Goal: Transaction & Acquisition: Purchase product/service

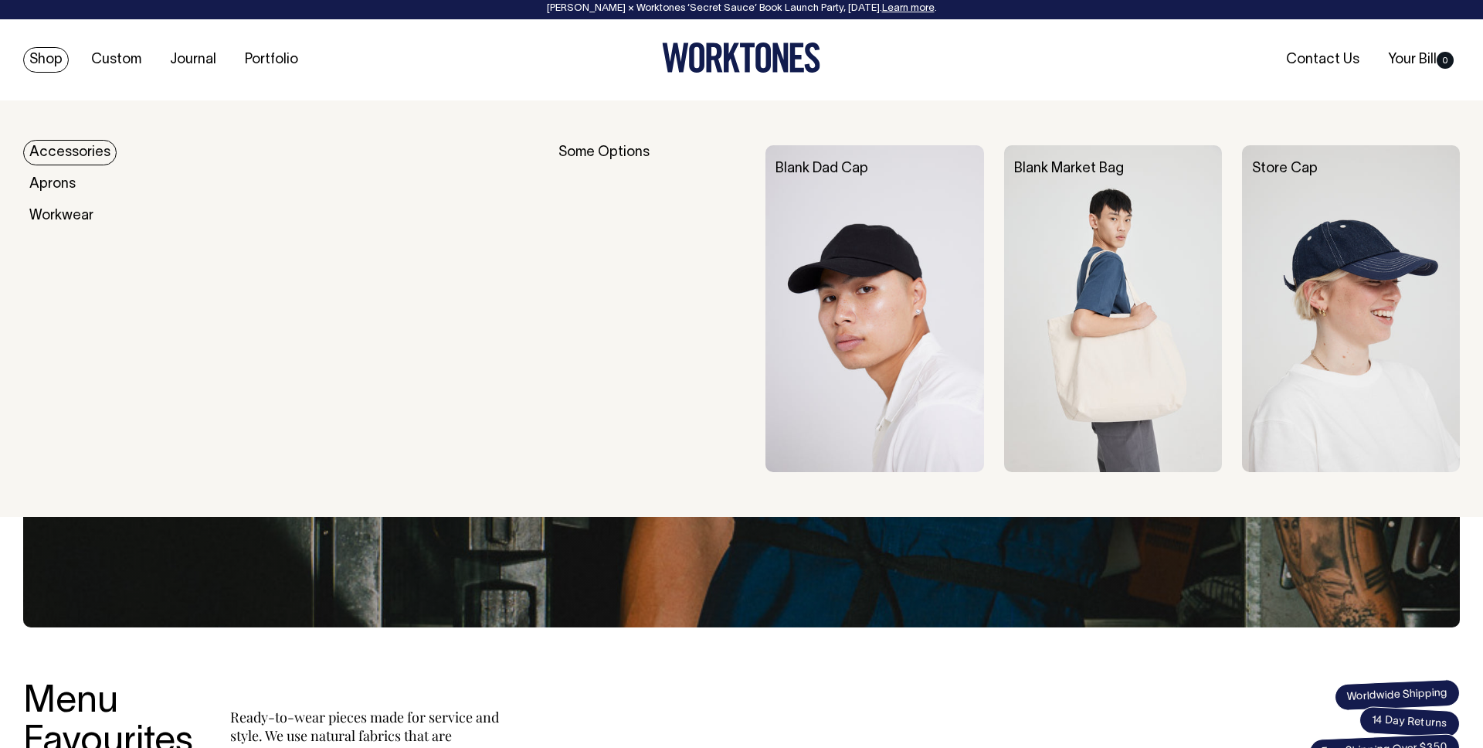
click at [66, 150] on link "Accessories" at bounding box center [69, 152] width 93 height 25
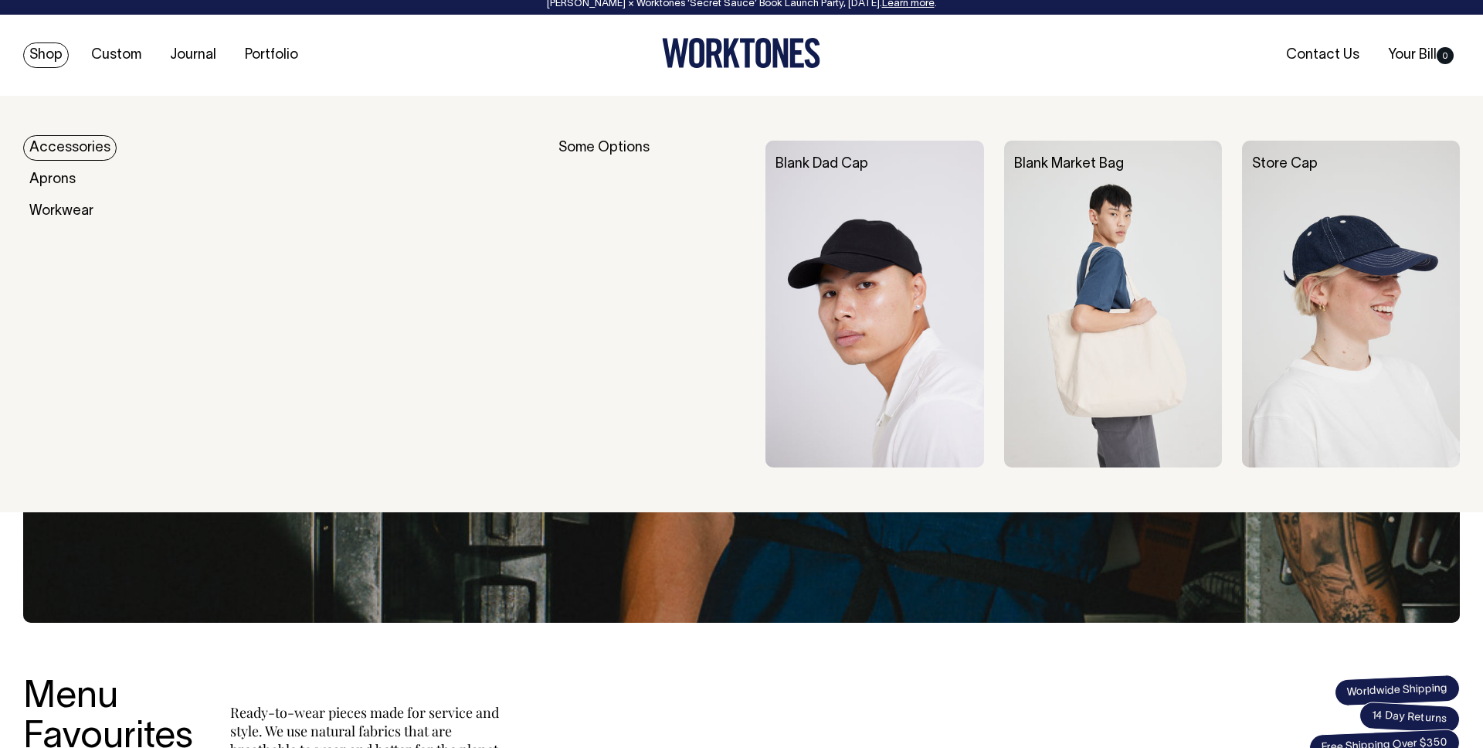
scroll to position [8, 0]
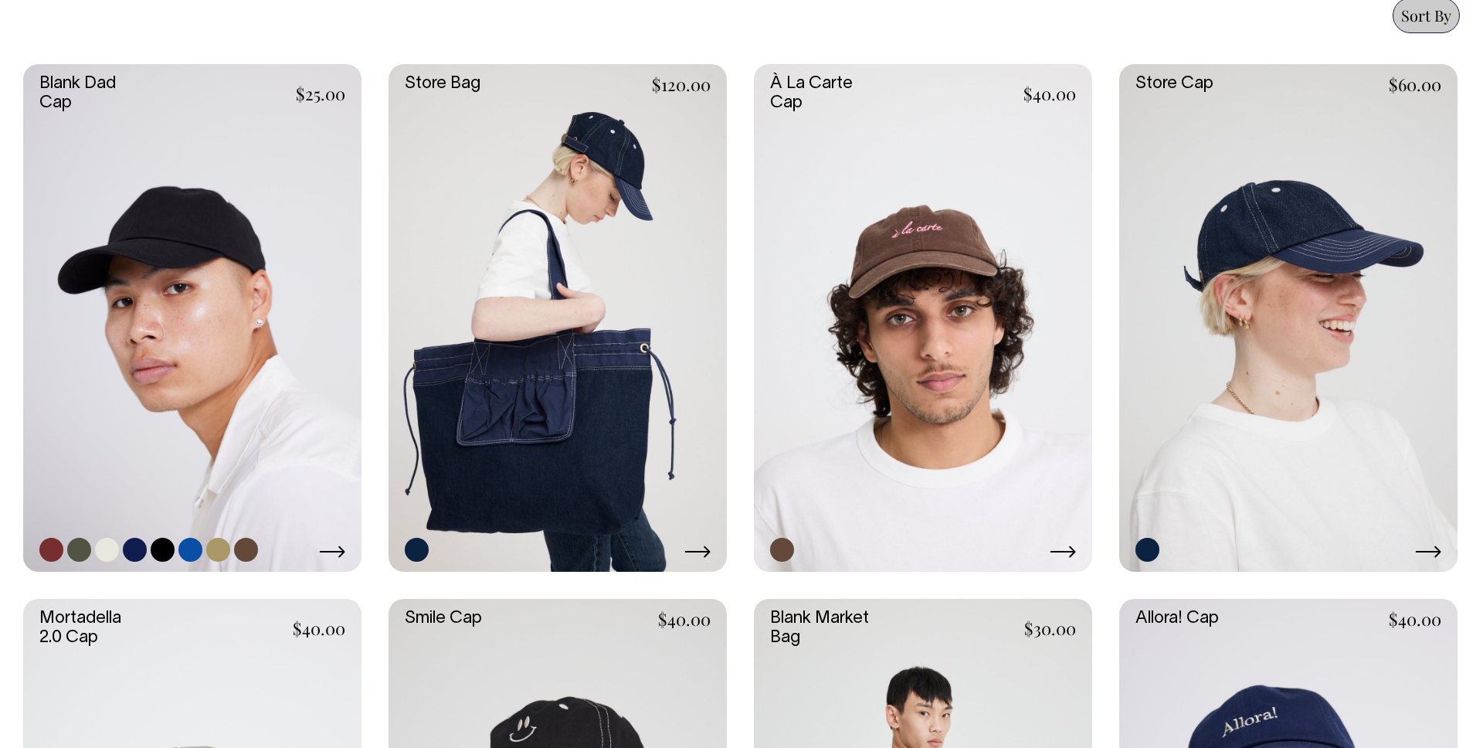
scroll to position [704, 0]
click at [143, 207] on link at bounding box center [192, 318] width 338 height 507
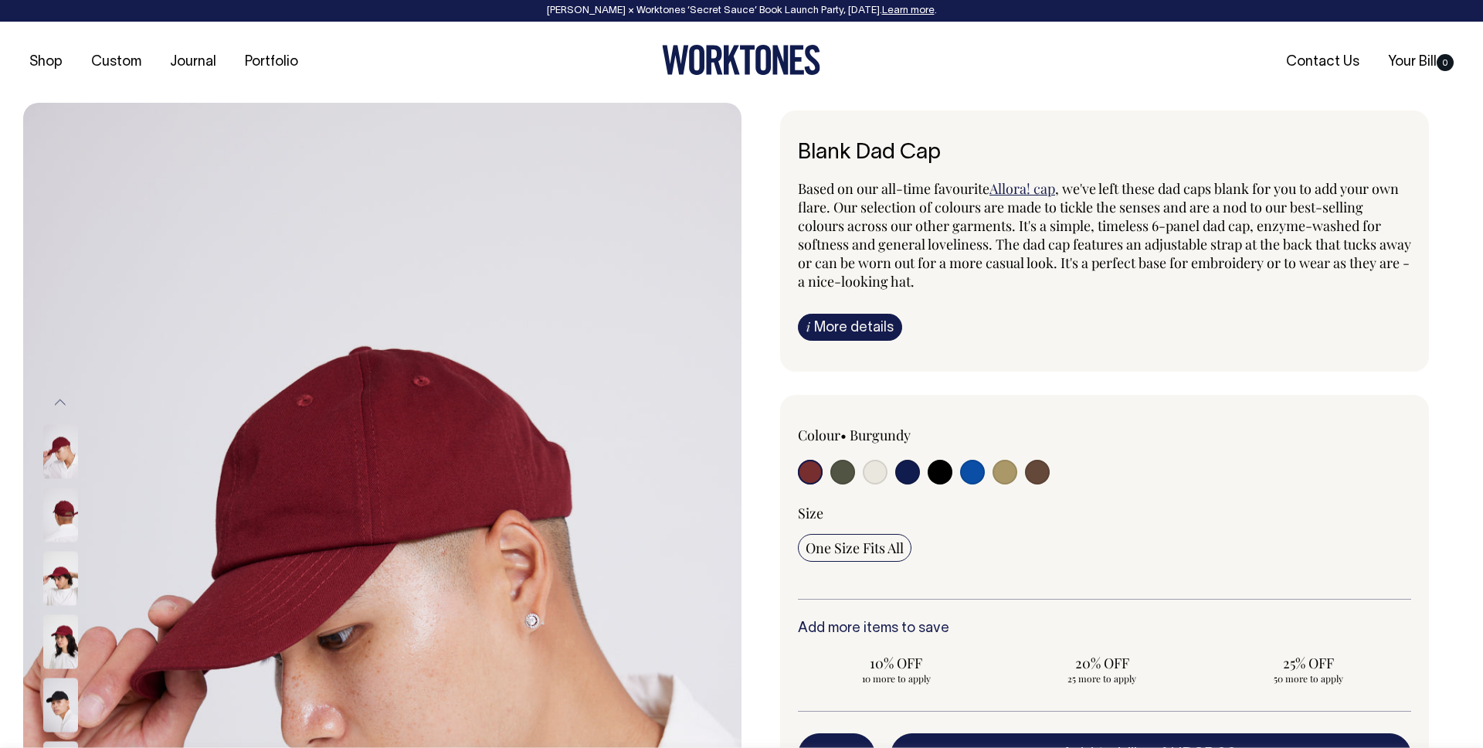
click at [1118, 295] on div "Based on our all-time favourite Allora! cap , we've left these dad caps blank f…" at bounding box center [1104, 259] width 613 height 161
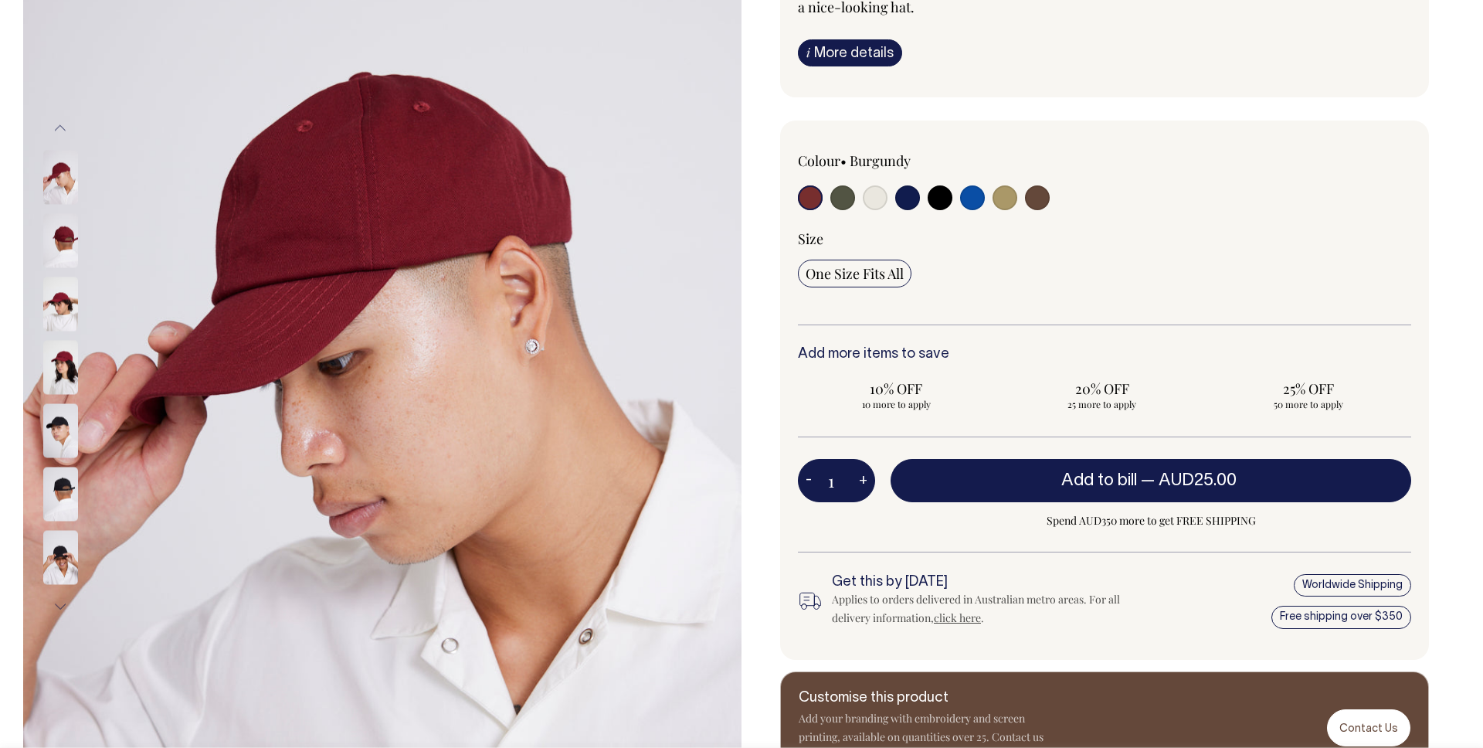
click at [837, 502] on div "1 - + Add to bill — AUD25.00 Spend AUD350 more to get FREE SHIPPING" at bounding box center [1104, 505] width 613 height 93
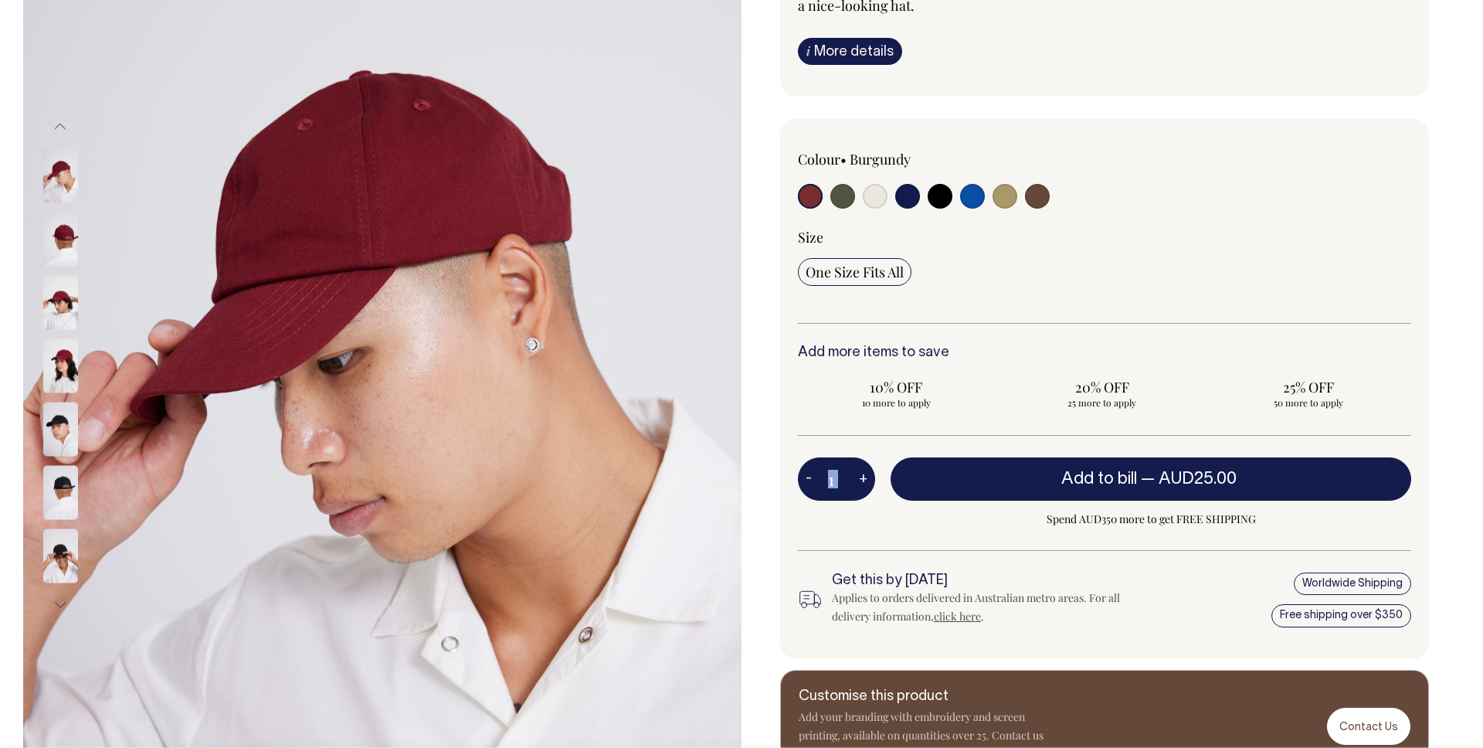
click at [837, 501] on div "1 - + Add to bill — AUD25.00 Spend AUD350 more to get FREE SHIPPING" at bounding box center [1104, 503] width 613 height 93
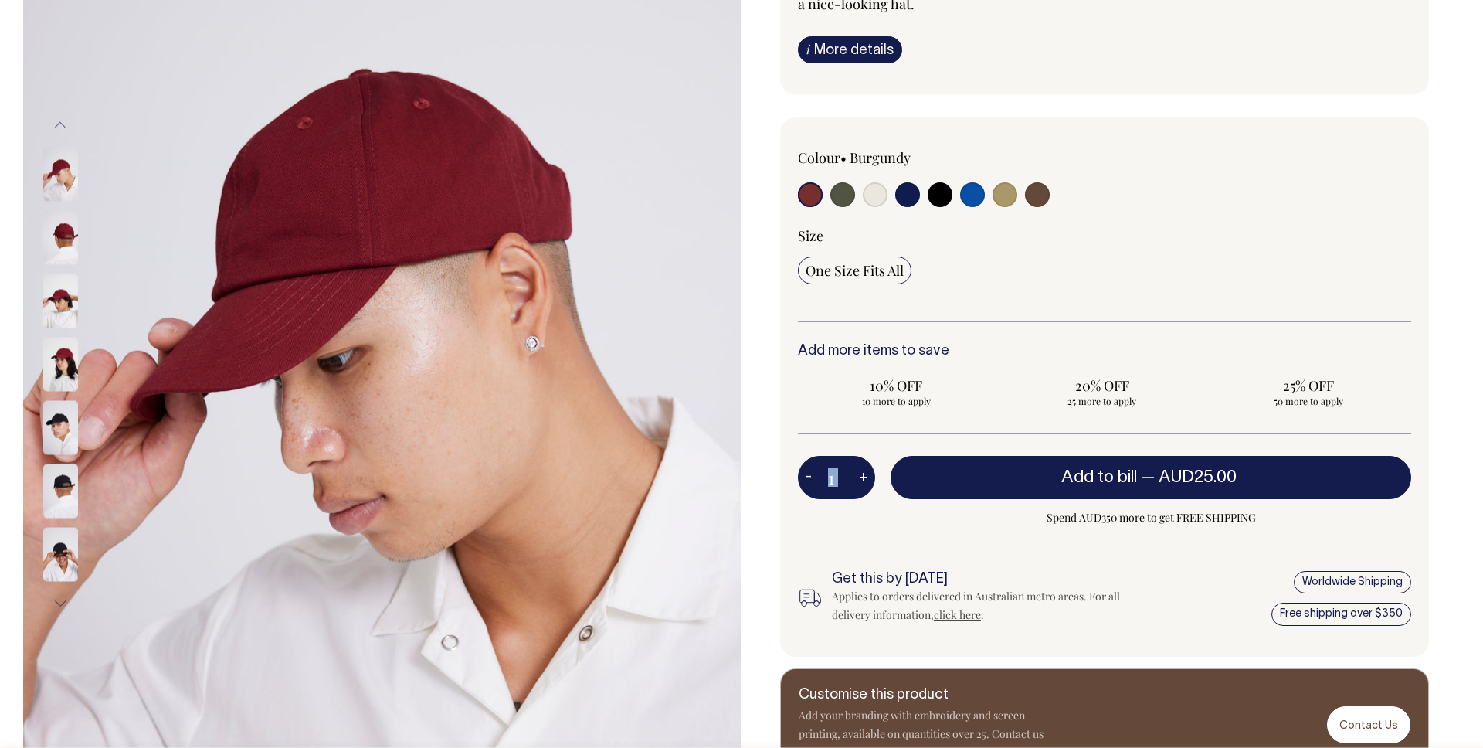
scroll to position [278, 0]
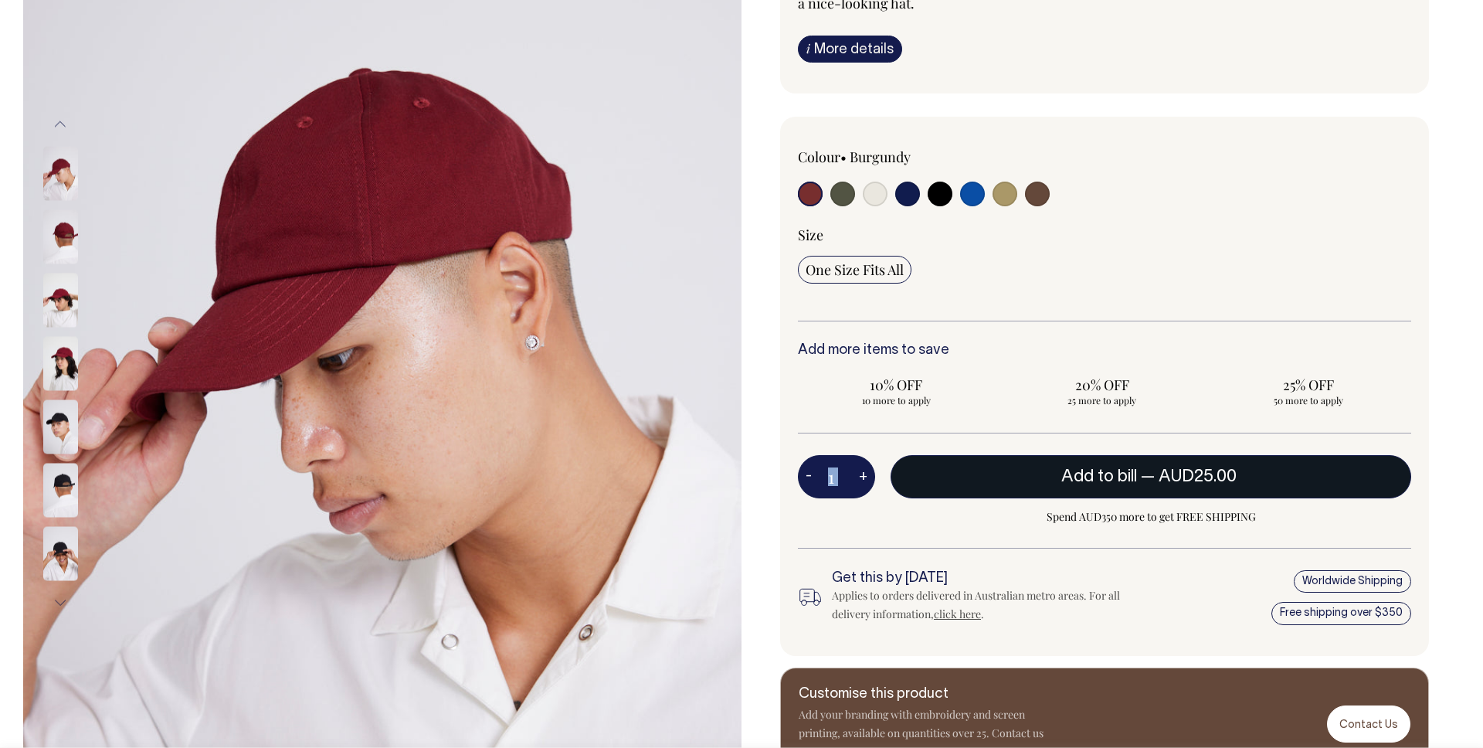
click at [1190, 475] on span "AUD25.00" at bounding box center [1198, 476] width 78 height 15
click at [837, 481] on input "1" at bounding box center [836, 476] width 77 height 43
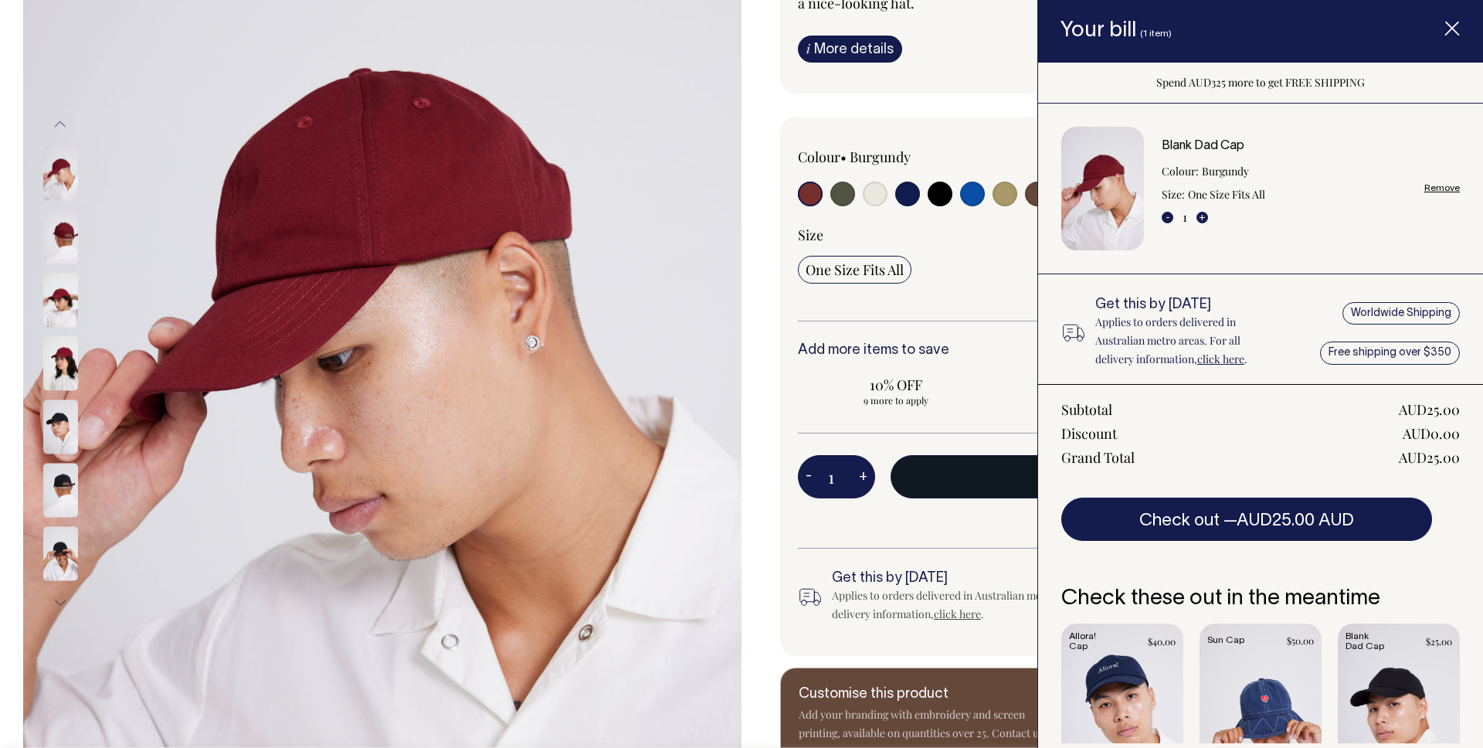
click at [1455, 188] on link "Remove" at bounding box center [1442, 188] width 36 height 10
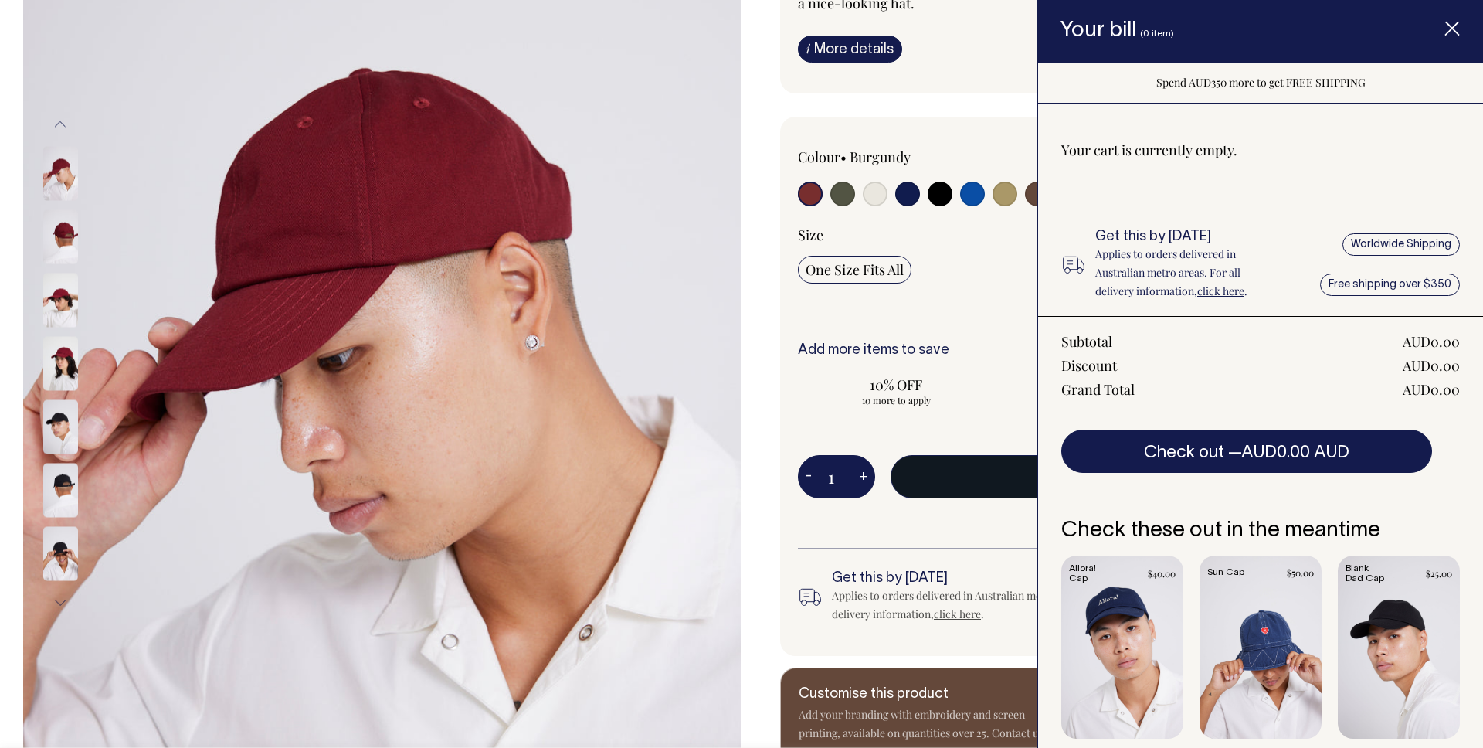
click at [839, 477] on input "1" at bounding box center [836, 476] width 77 height 43
type input "30"
radio input "true"
type input "30"
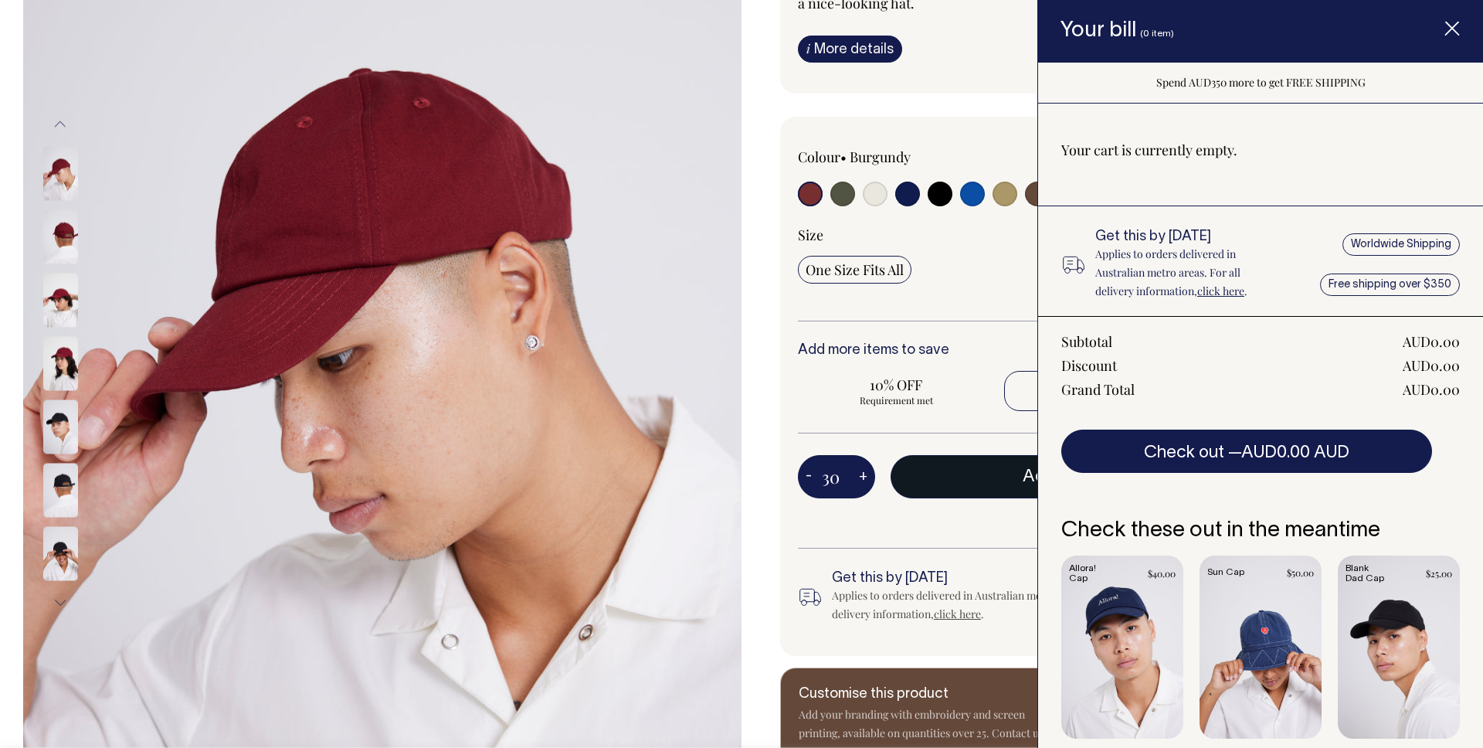
click at [932, 478] on button "Add to bill — AUD25.00 AUD20.00" at bounding box center [1151, 476] width 521 height 43
type input "1"
radio input "false"
type input "1"
radio input "true"
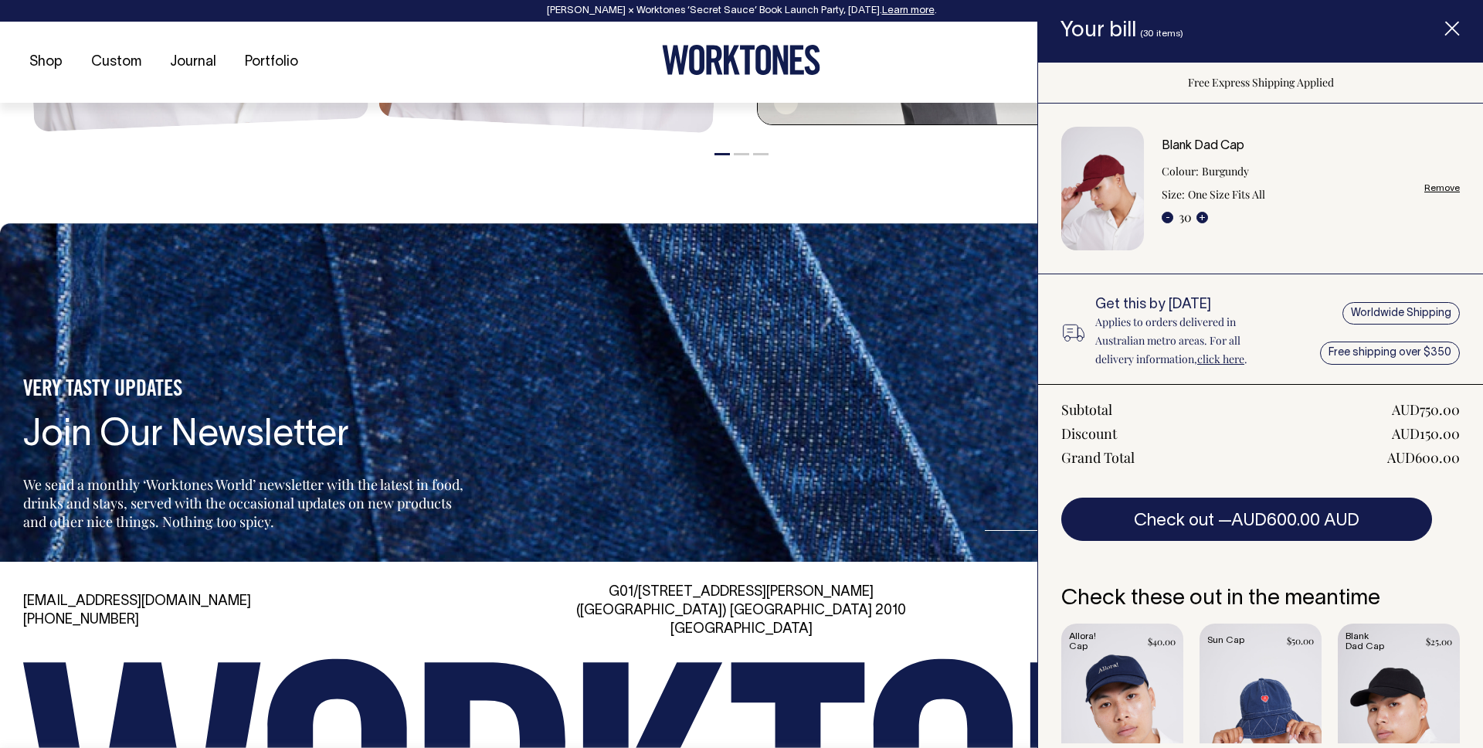
scroll to position [2361, 0]
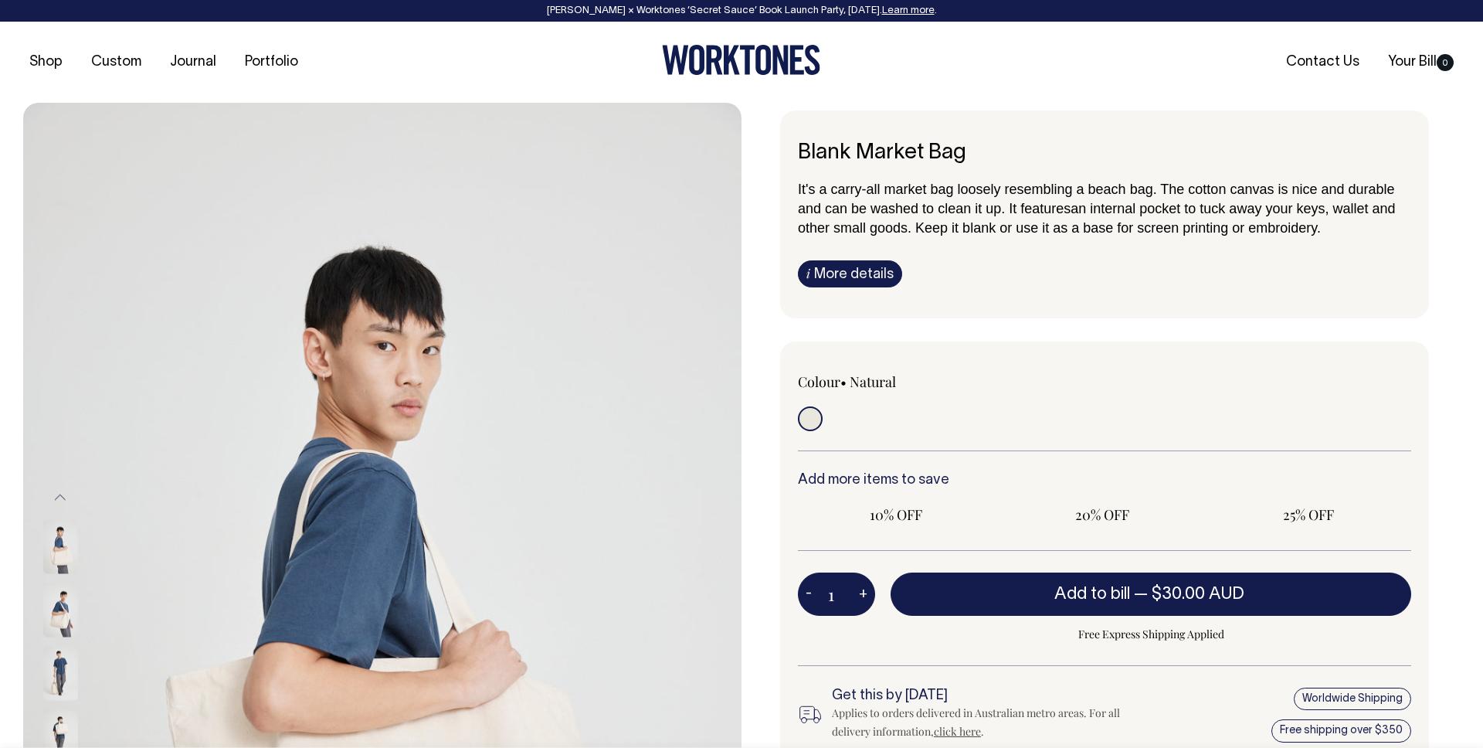
radio input "true"
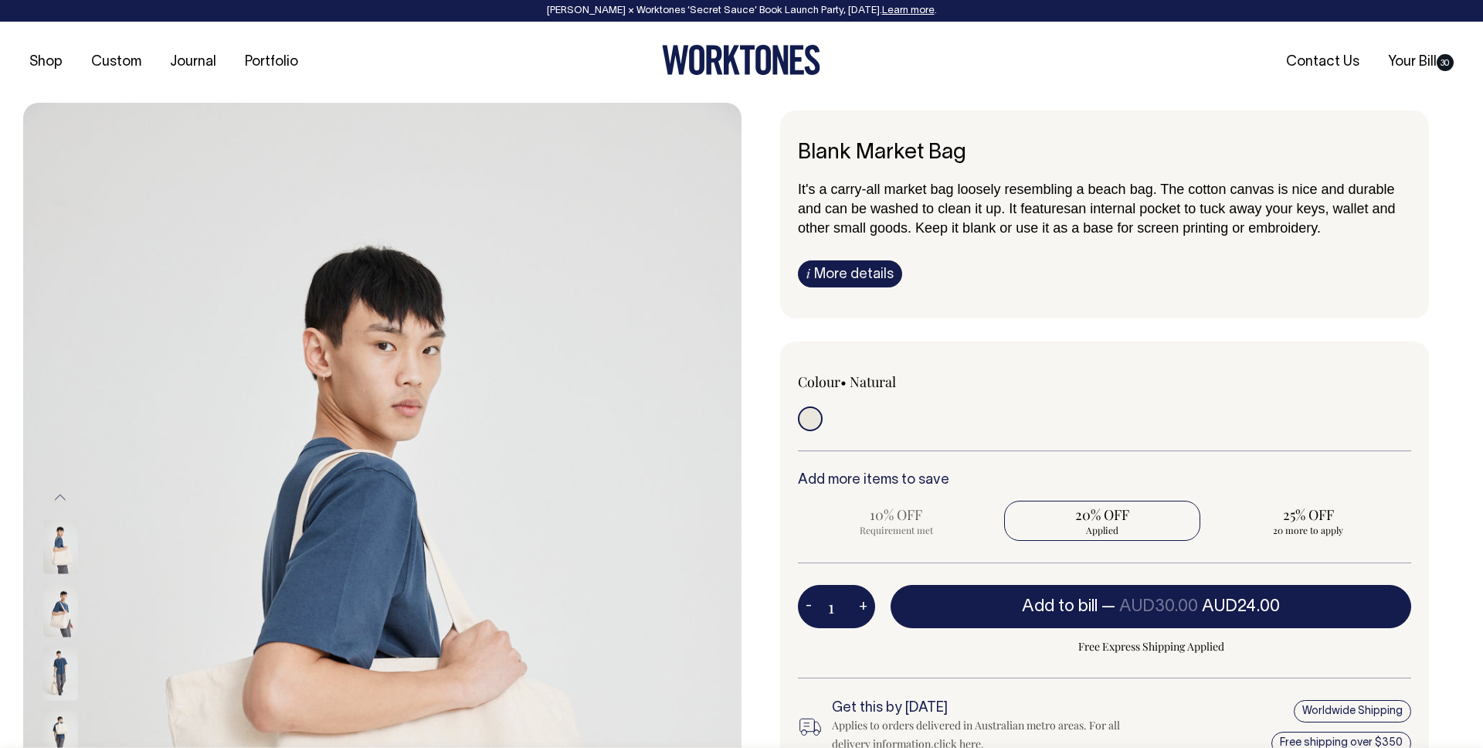
click at [854, 611] on div "1 - +" at bounding box center [836, 606] width 77 height 43
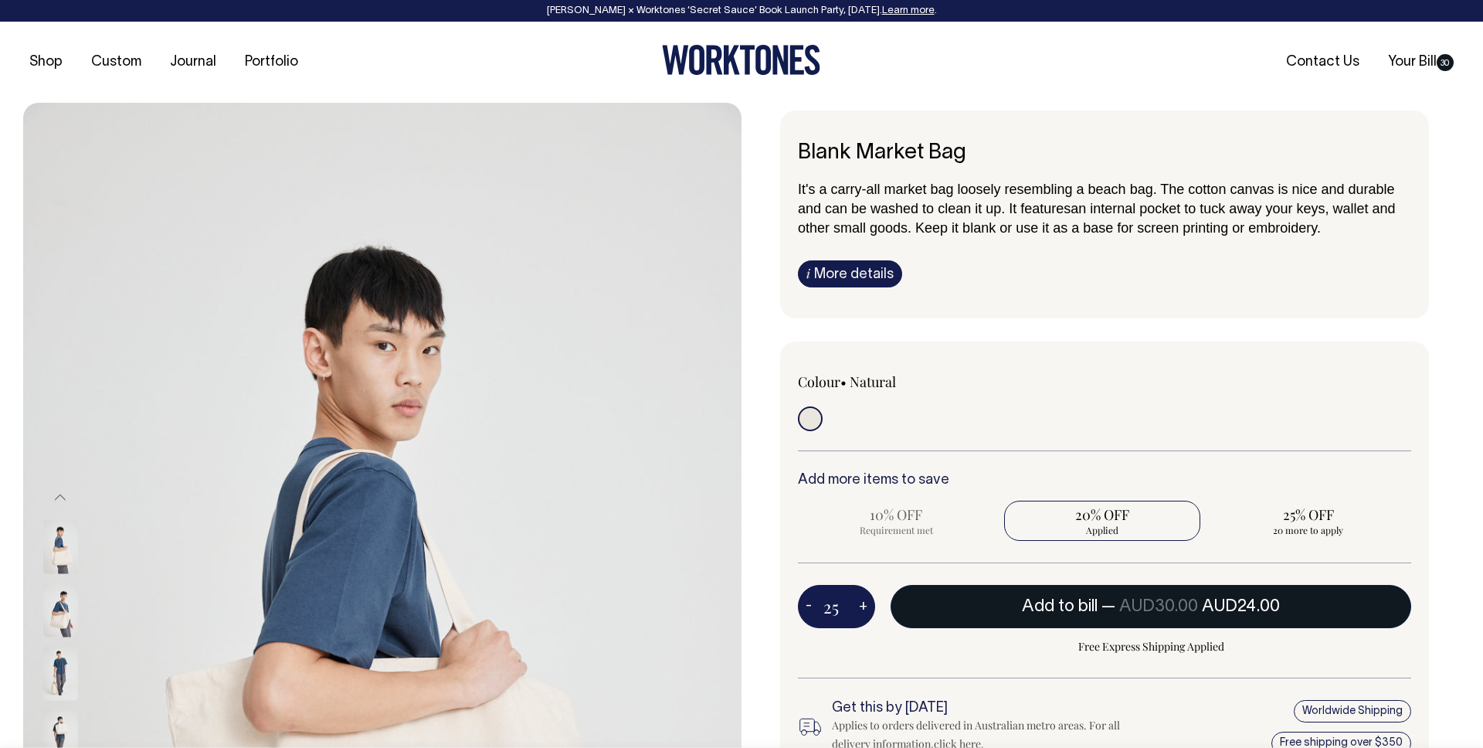
type input "25"
radio input "false"
radio input "true"
type input "25"
click at [1034, 610] on span "Add to bill" at bounding box center [1060, 606] width 76 height 15
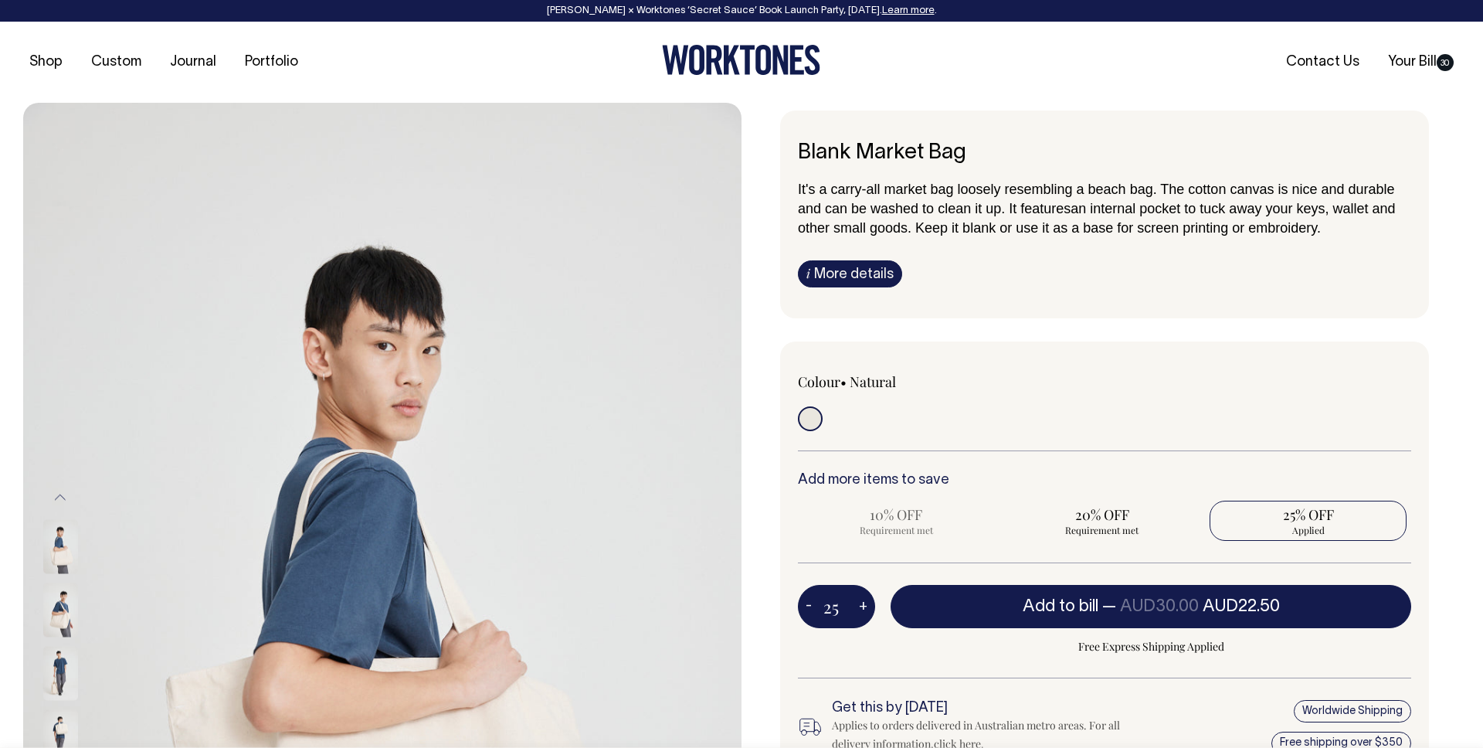
type input "1"
radio input "true"
type input "1"
radio input "false"
radio input "true"
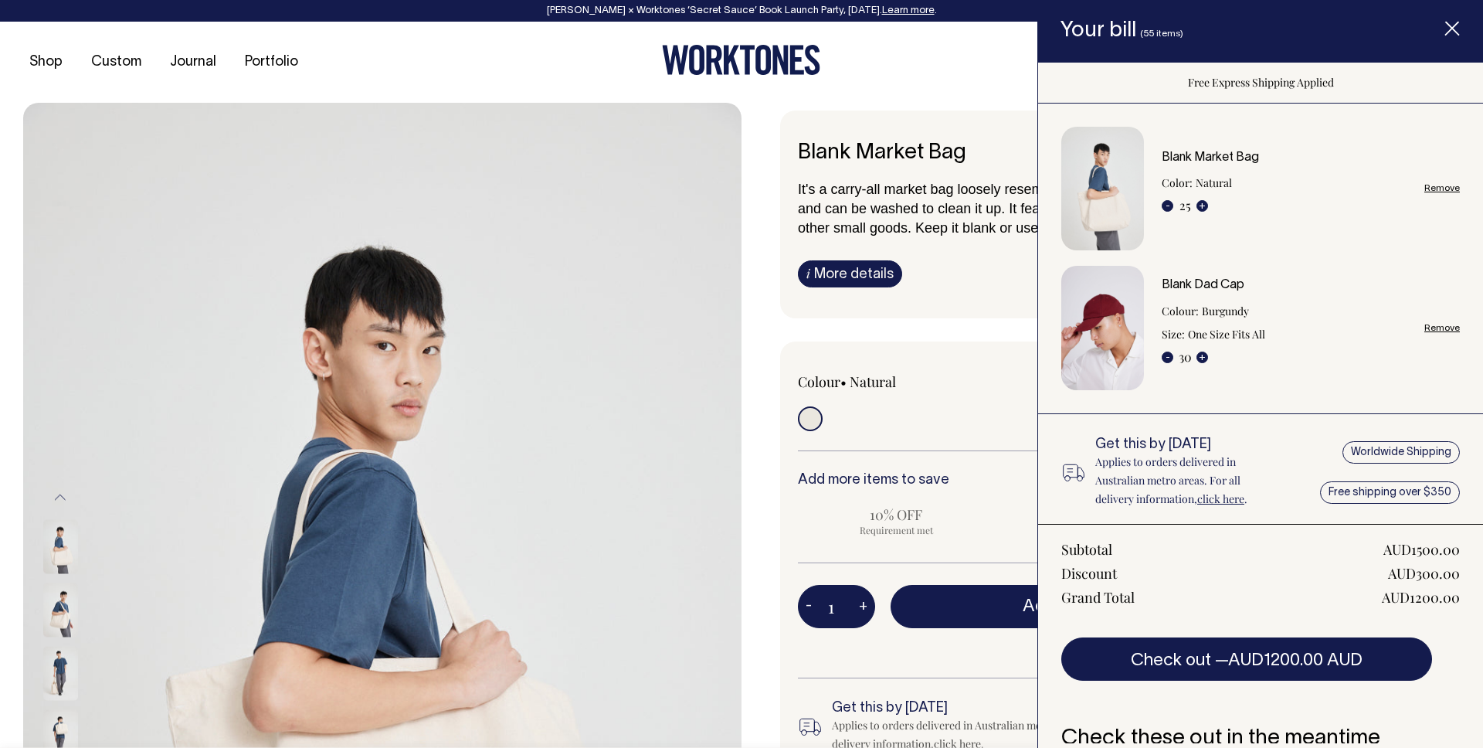
click at [1458, 53] on span "Item added to your cart" at bounding box center [1452, 31] width 62 height 66
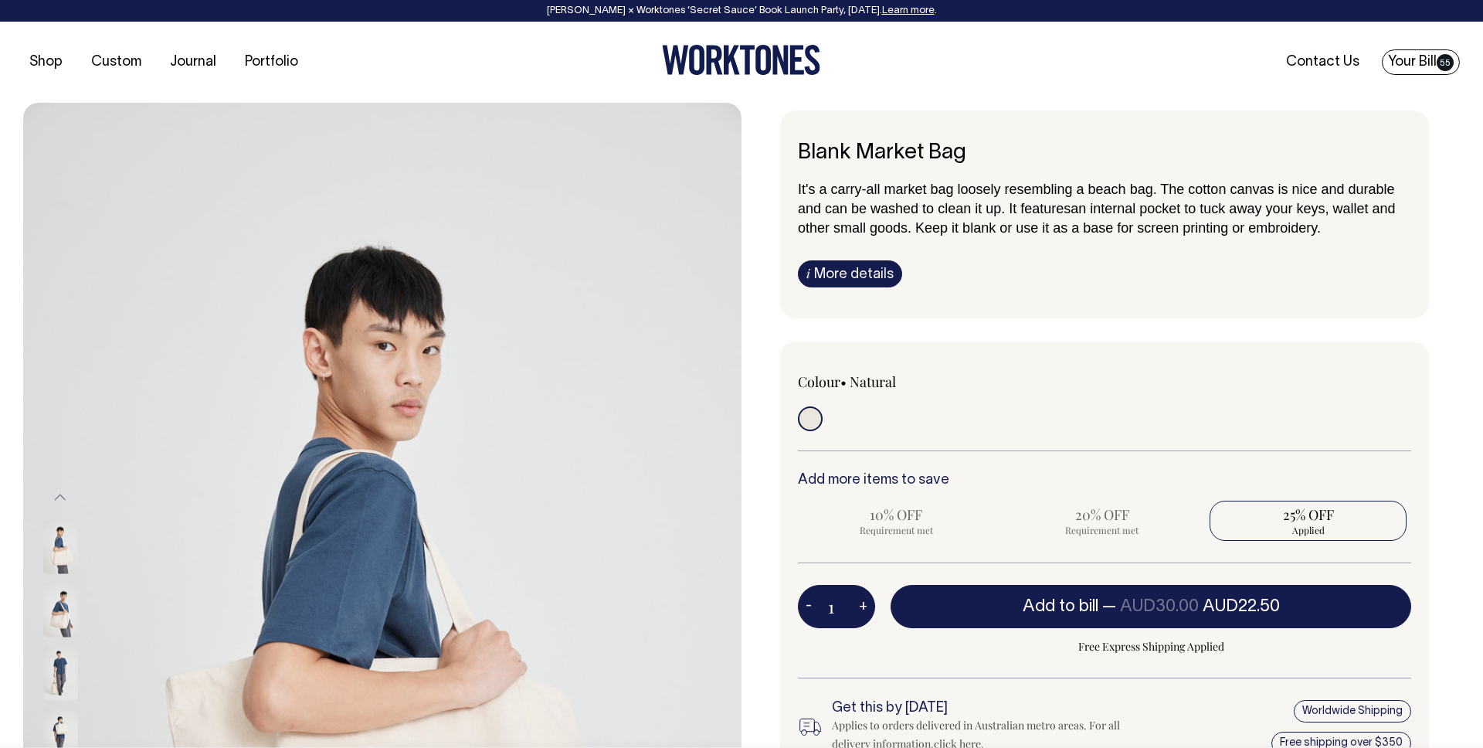
click at [1412, 64] on link "Your Bill 55" at bounding box center [1421, 61] width 78 height 25
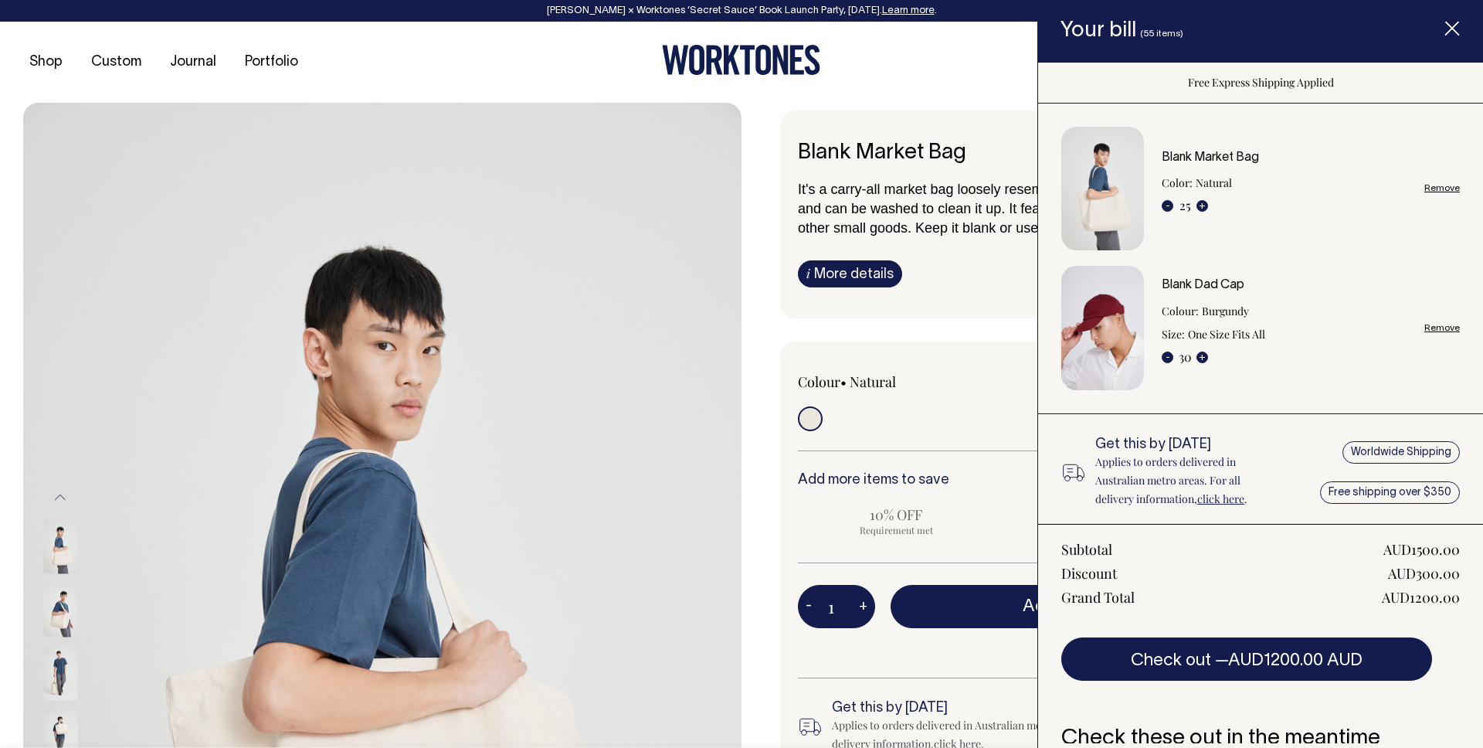
click at [1452, 20] on span "Item added to your cart" at bounding box center [1452, 31] width 62 height 66
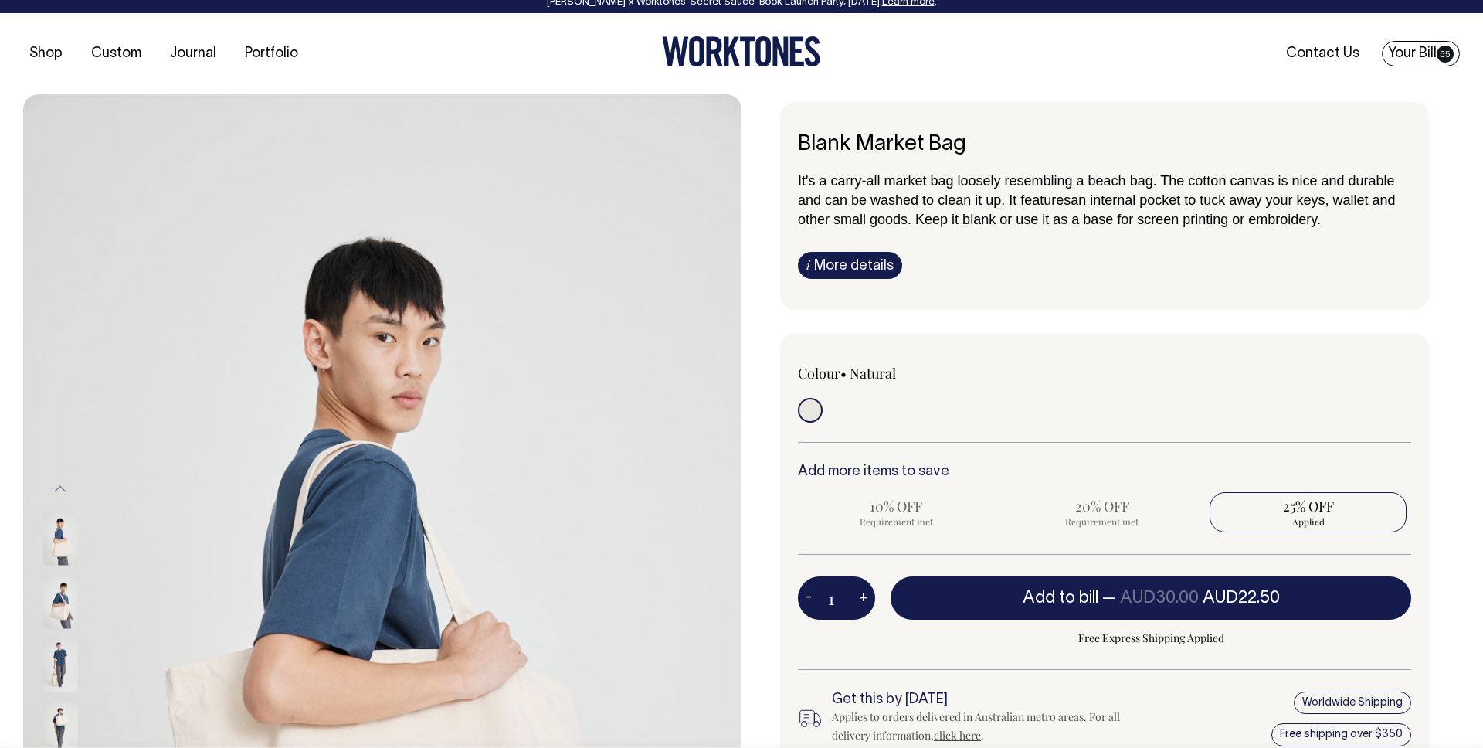
scroll to position [8, 0]
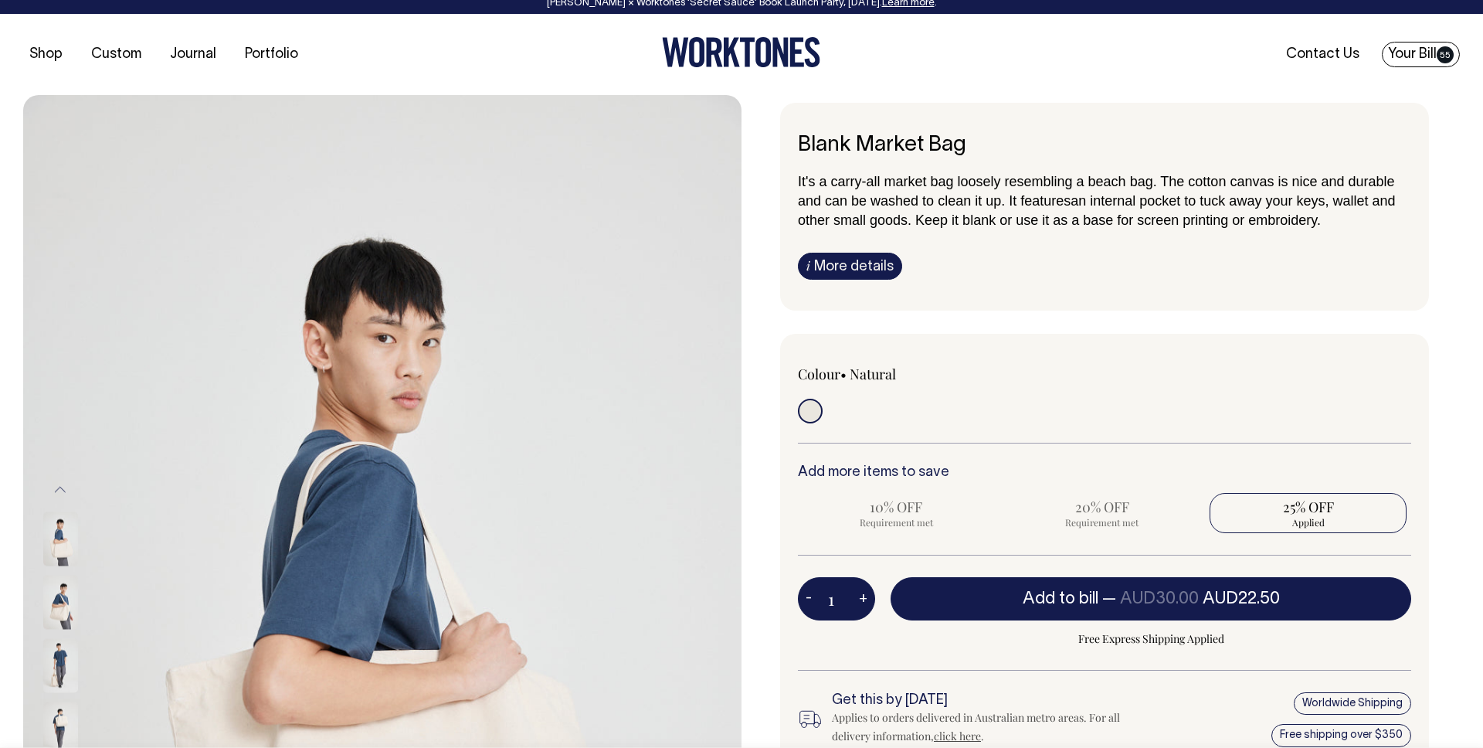
click at [1435, 46] on link "Your Bill 55" at bounding box center [1421, 54] width 78 height 25
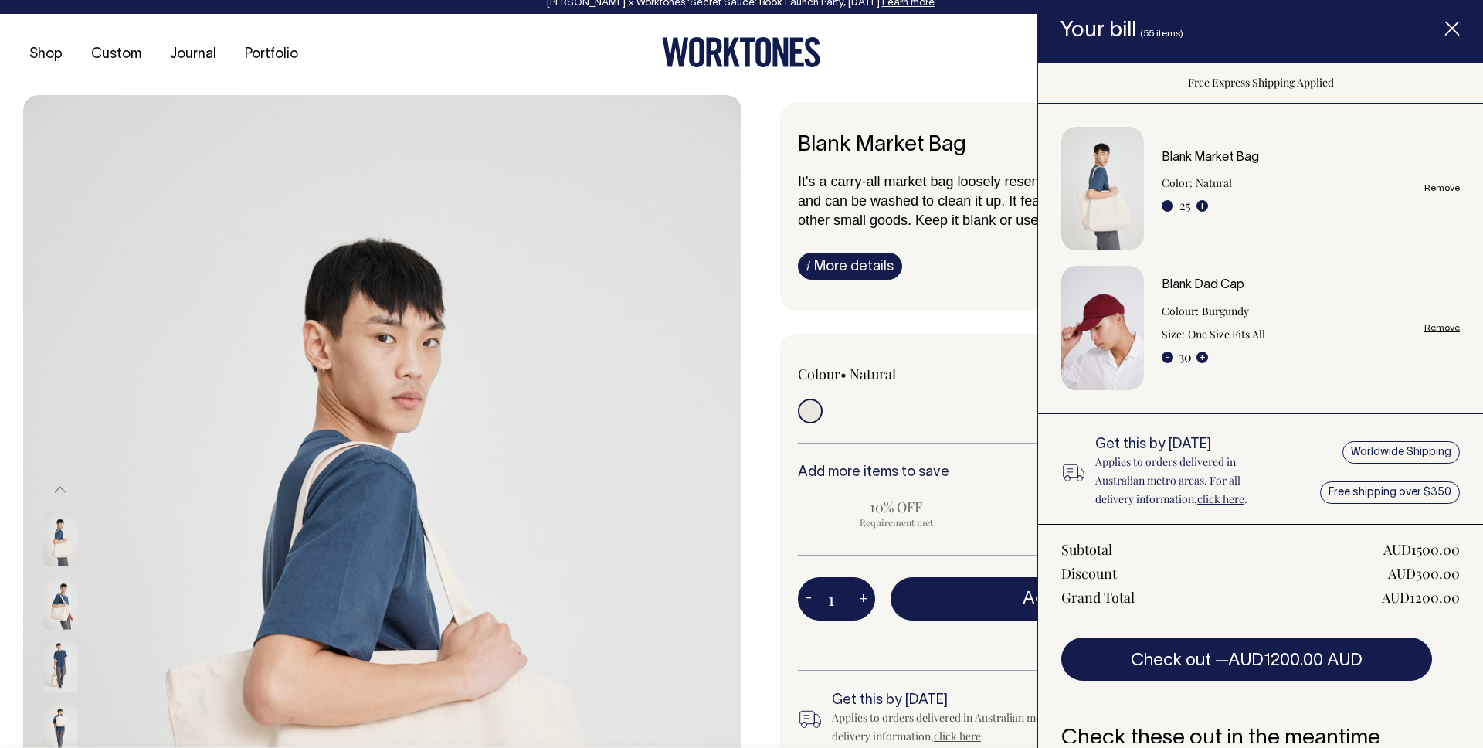
click at [1438, 596] on div "AUD1200.00" at bounding box center [1421, 597] width 78 height 19
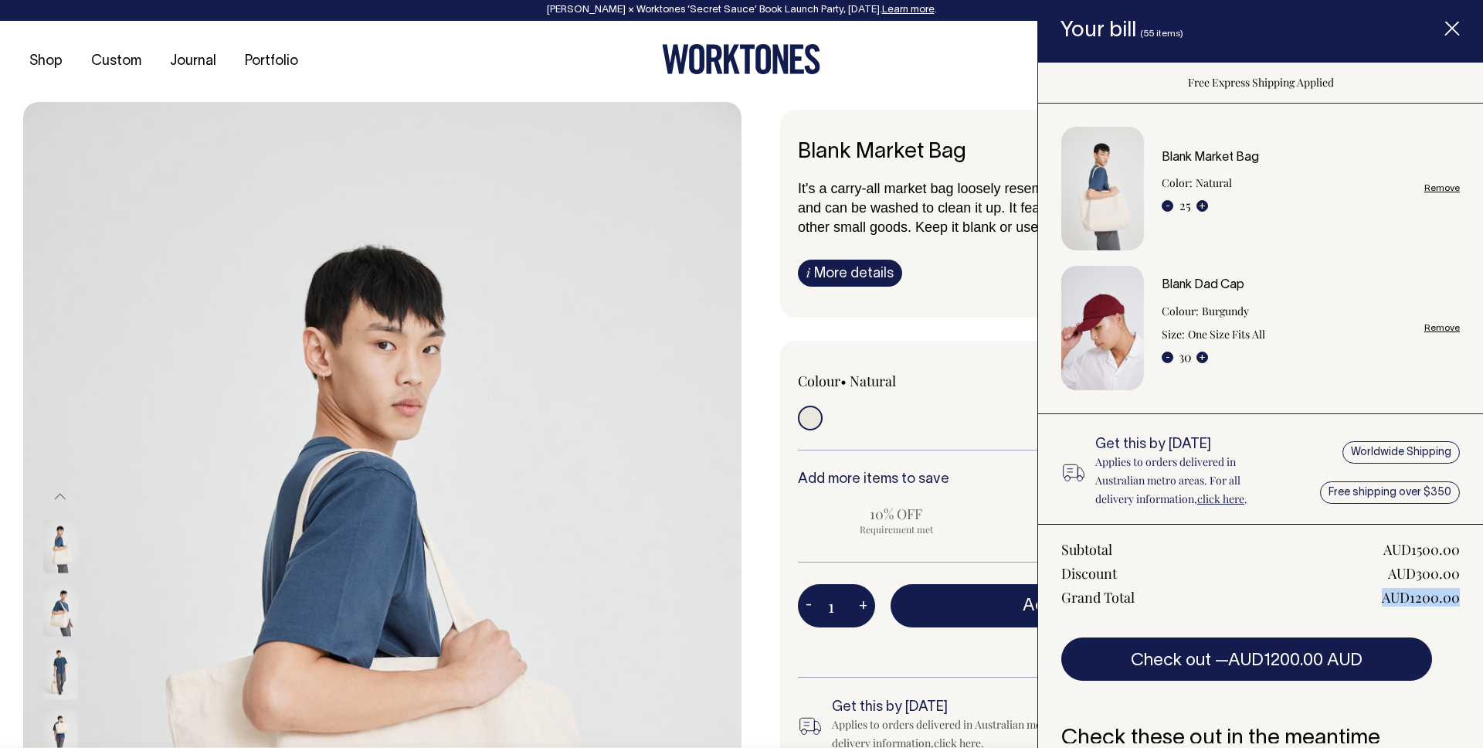
scroll to position [0, 0]
click at [1442, 37] on span "Item added to your cart" at bounding box center [1452, 31] width 62 height 66
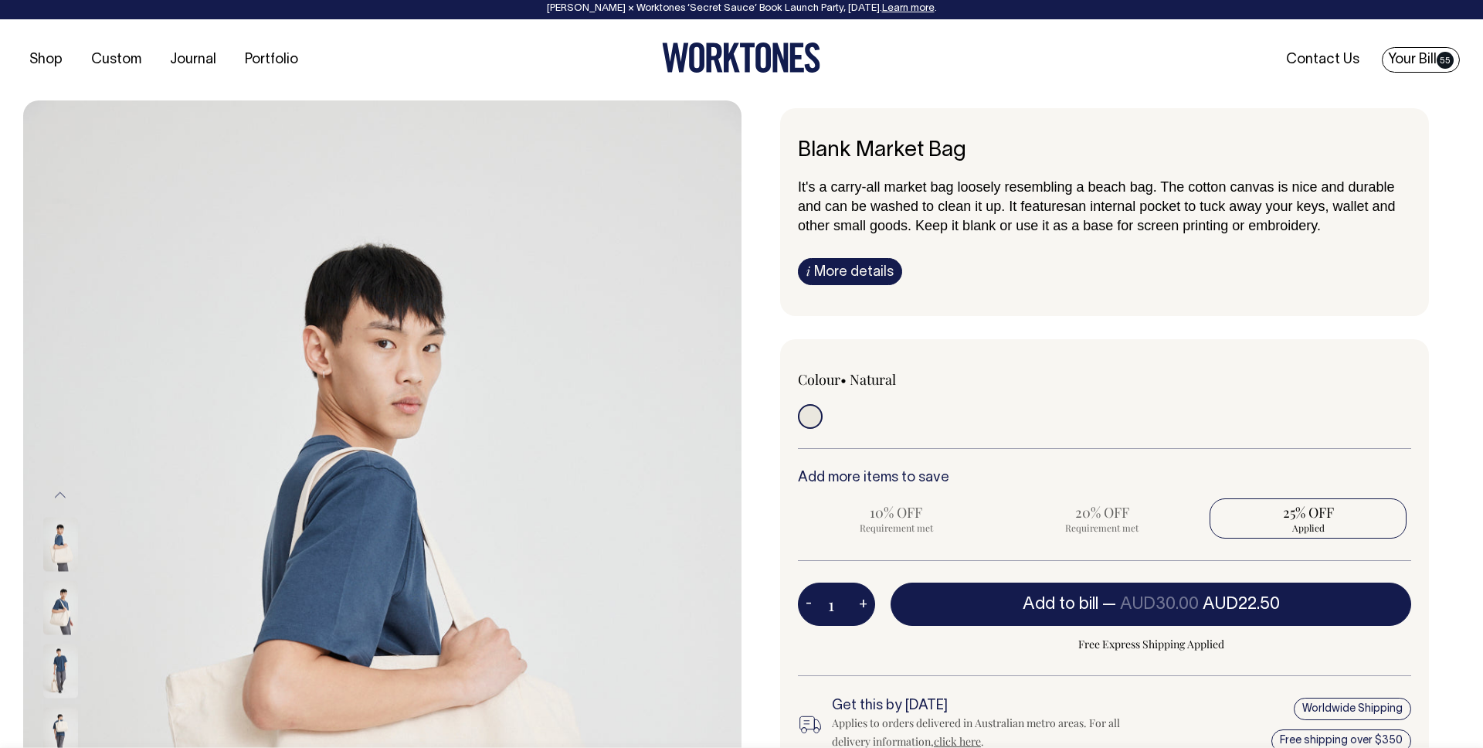
scroll to position [1, 0]
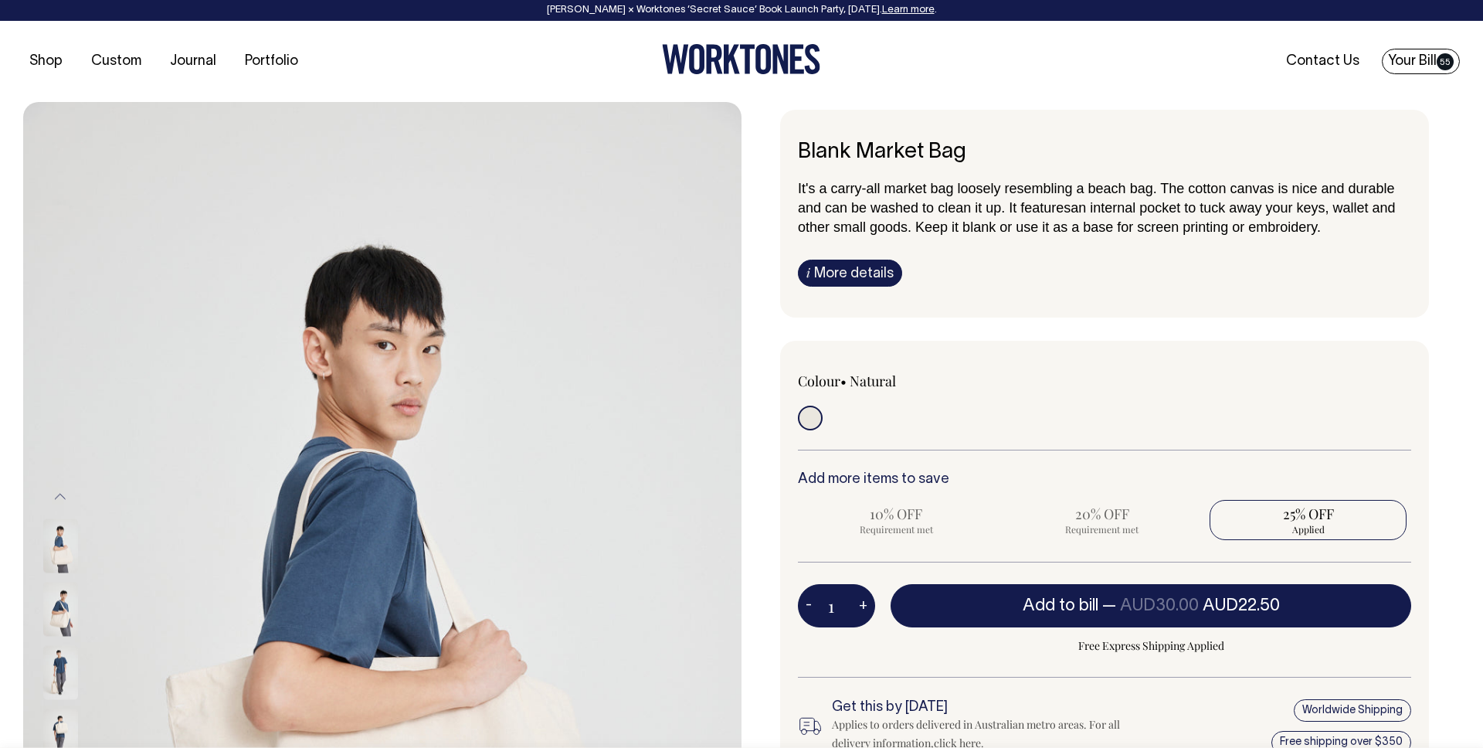
click at [1418, 56] on link "Your Bill 55" at bounding box center [1421, 61] width 78 height 25
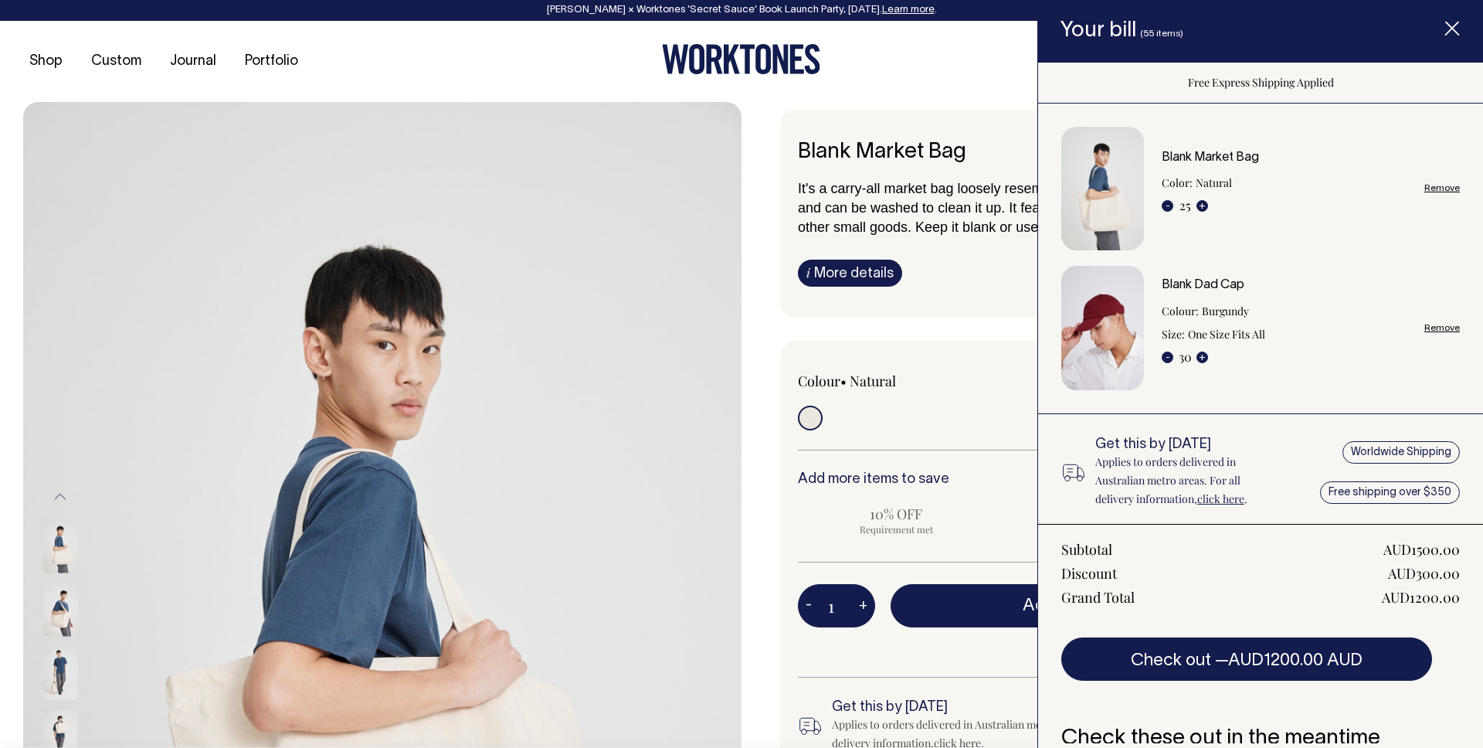
scroll to position [0, 0]
click at [990, 363] on div "Colour • Natural" at bounding box center [1104, 563] width 649 height 444
click at [1451, 25] on icon "Item added to your cart" at bounding box center [1451, 29] width 15 height 15
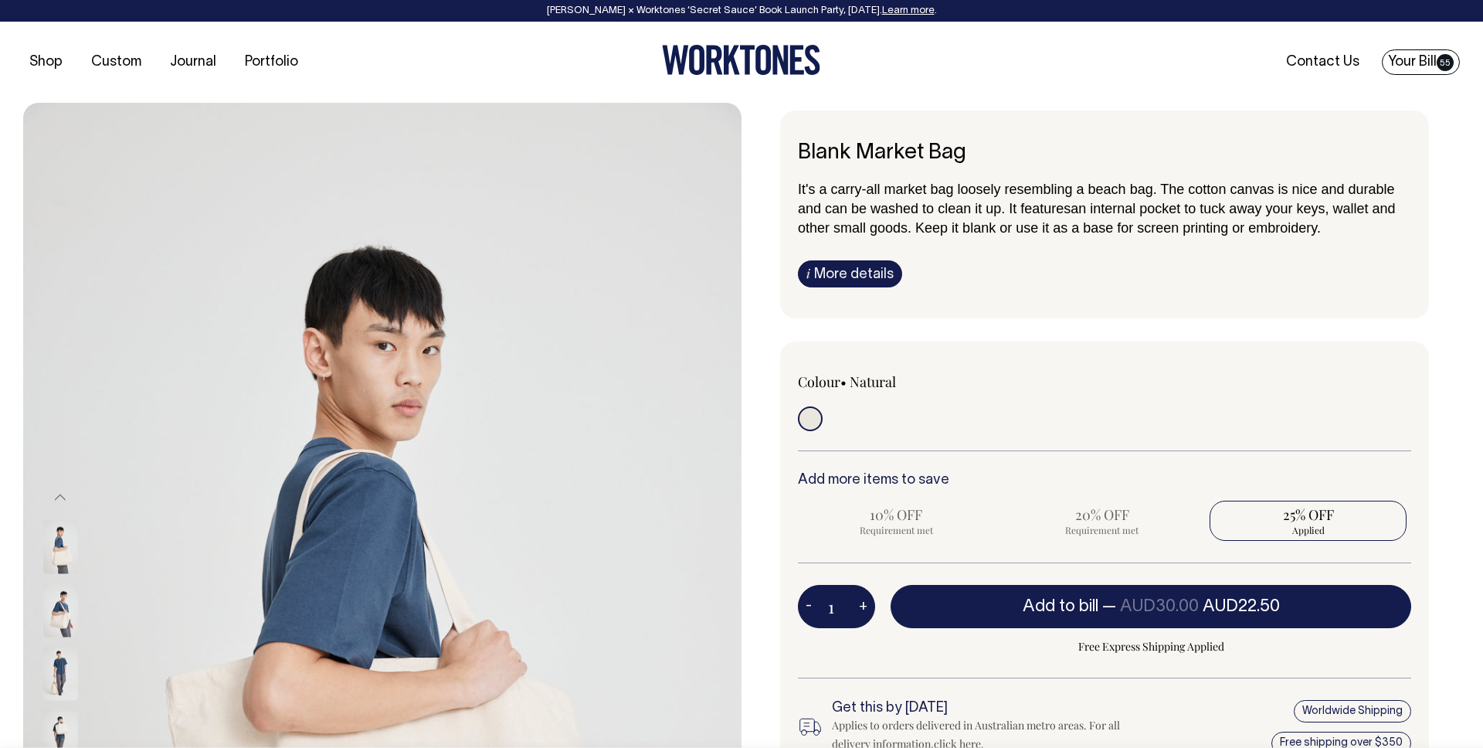
click at [1446, 59] on span "55" at bounding box center [1445, 62] width 17 height 17
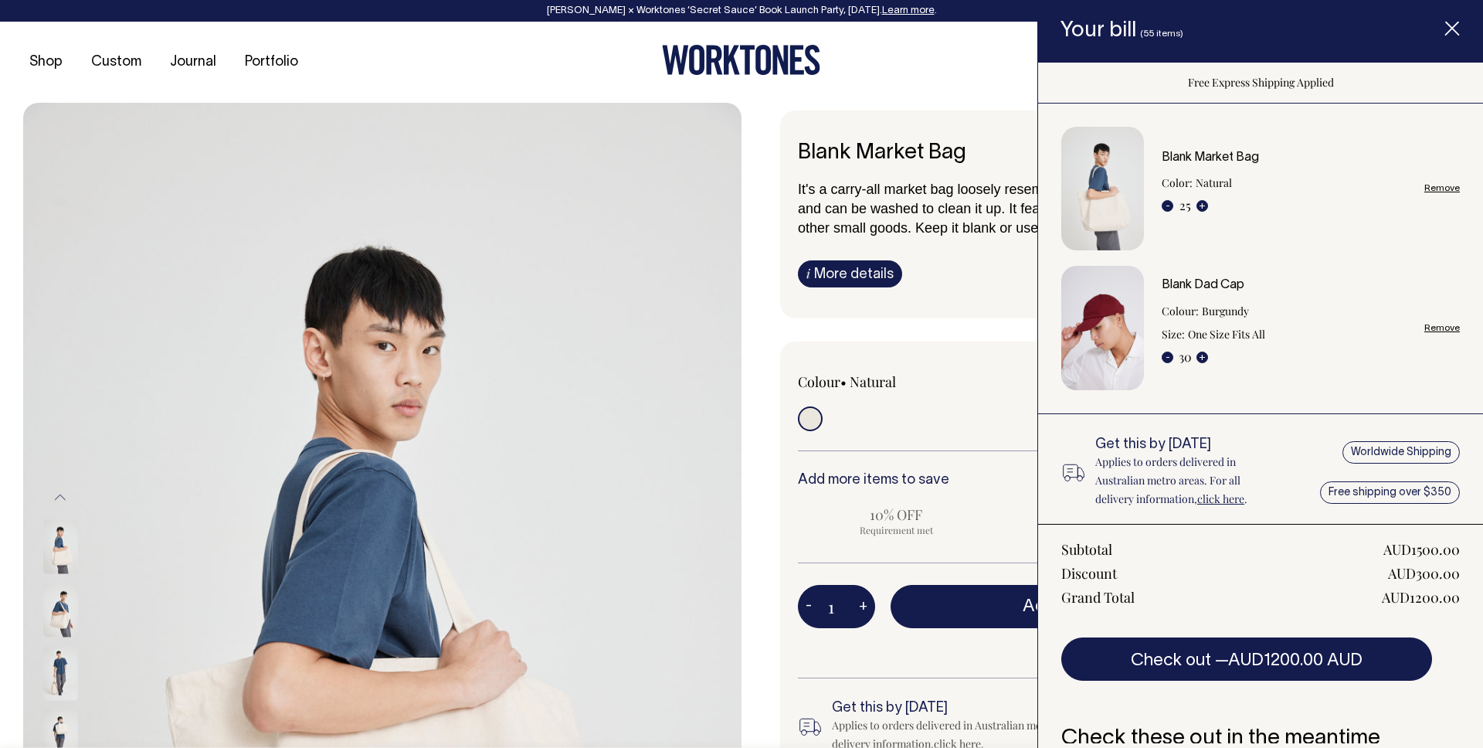
click at [1432, 606] on div "Subtotal AUD1500.00 Discount AUD300.00 Grand Total AUD1200.00 Check out — AUD12…" at bounding box center [1260, 602] width 445 height 157
click at [1432, 603] on div "AUD1200.00" at bounding box center [1421, 597] width 78 height 19
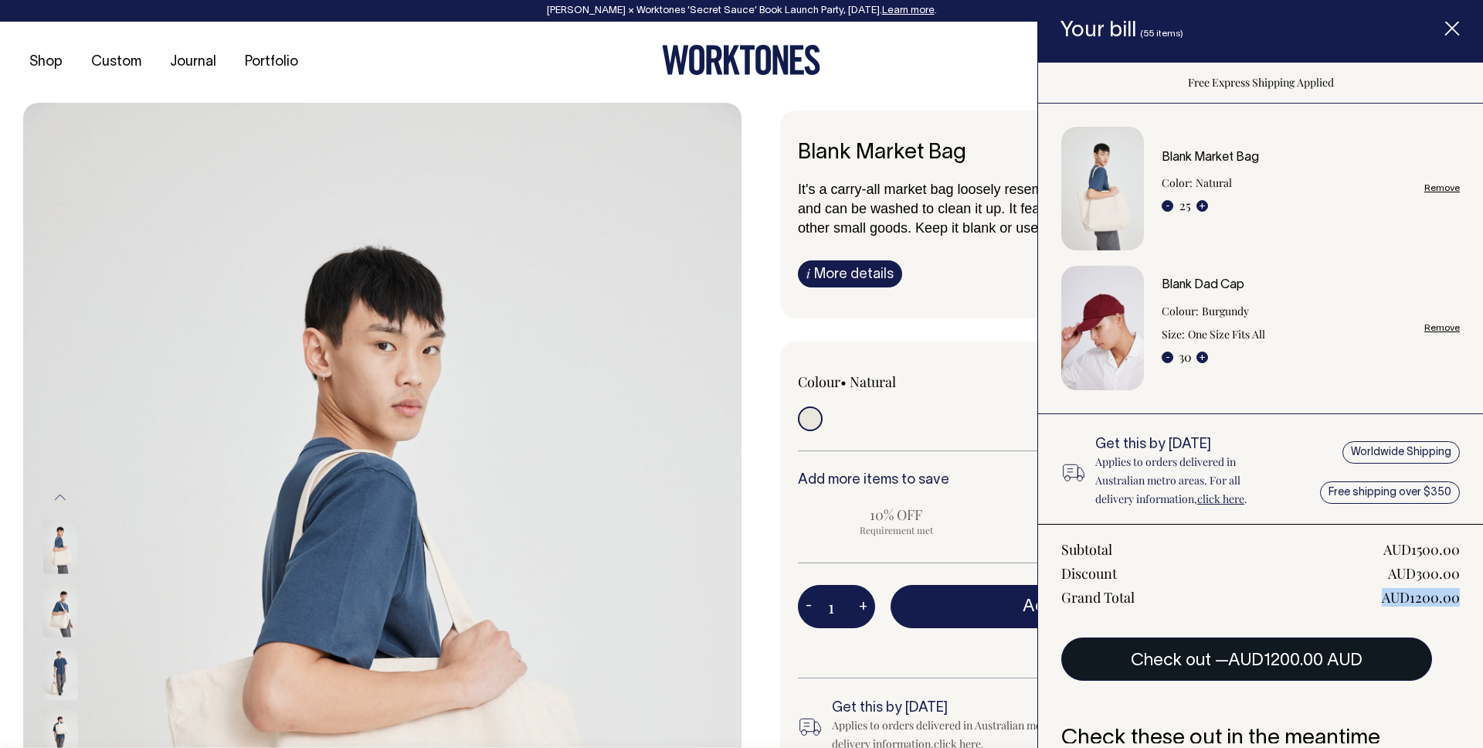
click at [1275, 656] on span "AUD1200.00 AUD" at bounding box center [1295, 660] width 134 height 15
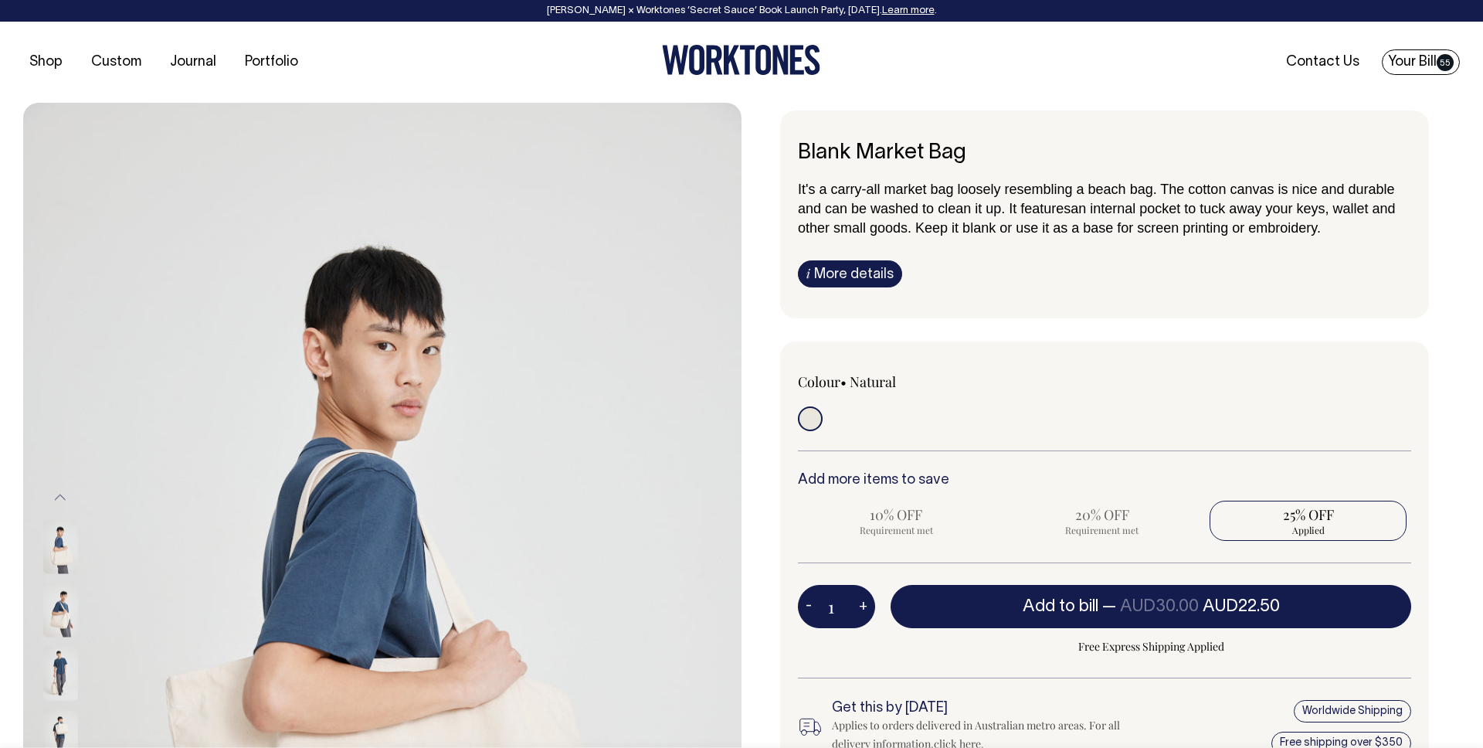
click at [1409, 68] on link "Your Bill 55" at bounding box center [1421, 61] width 78 height 25
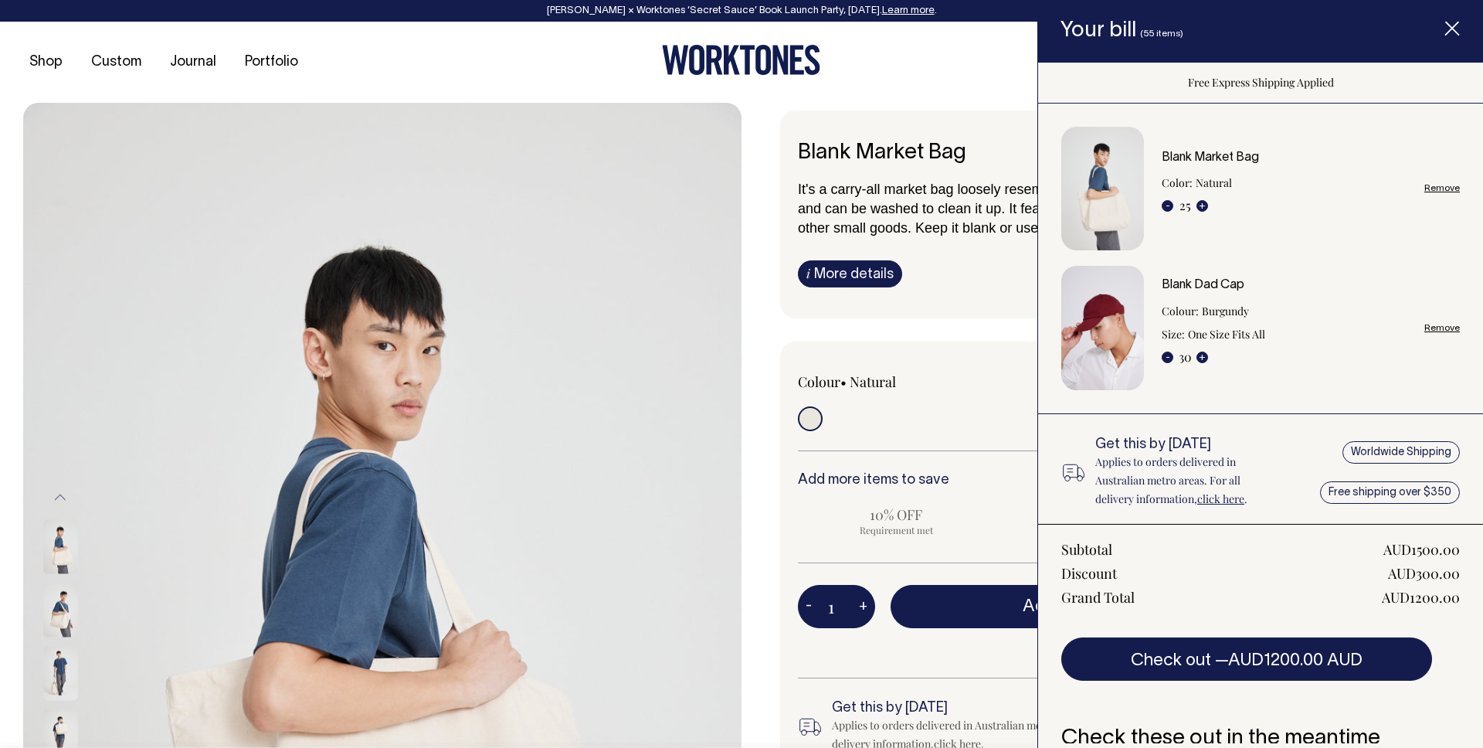
click at [976, 214] on span "It's a carry-all market bag loosely resembling a beach bag. The cotton canvas i…" at bounding box center [1096, 199] width 597 height 35
click at [1455, 31] on line "Item added to your cart" at bounding box center [1452, 28] width 12 height 12
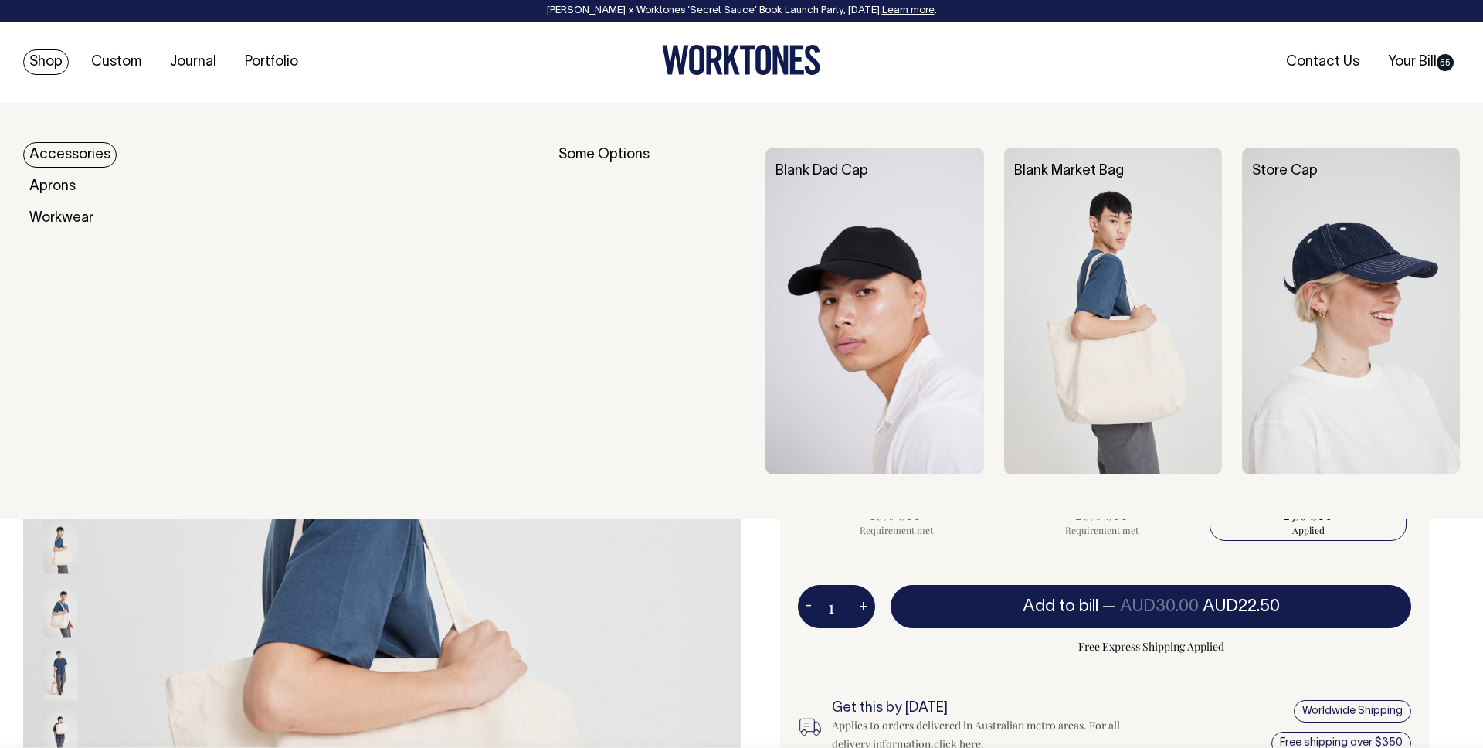
click at [766, 194] on div "Blank Dad Cap" at bounding box center [884, 172] width 238 height 48
click at [825, 175] on link "Blank Dad Cap" at bounding box center [822, 171] width 93 height 13
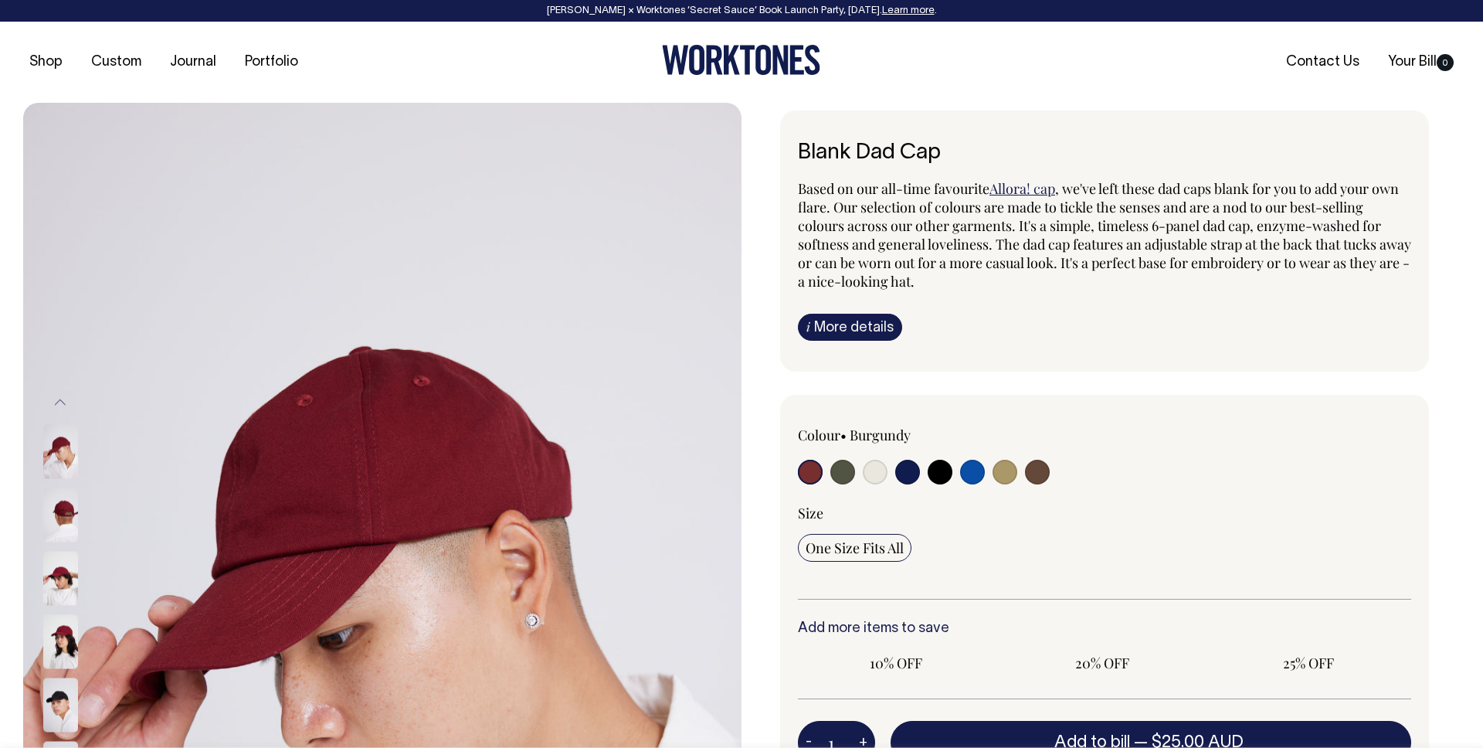
radio input "true"
